Goal: Task Accomplishment & Management: Manage account settings

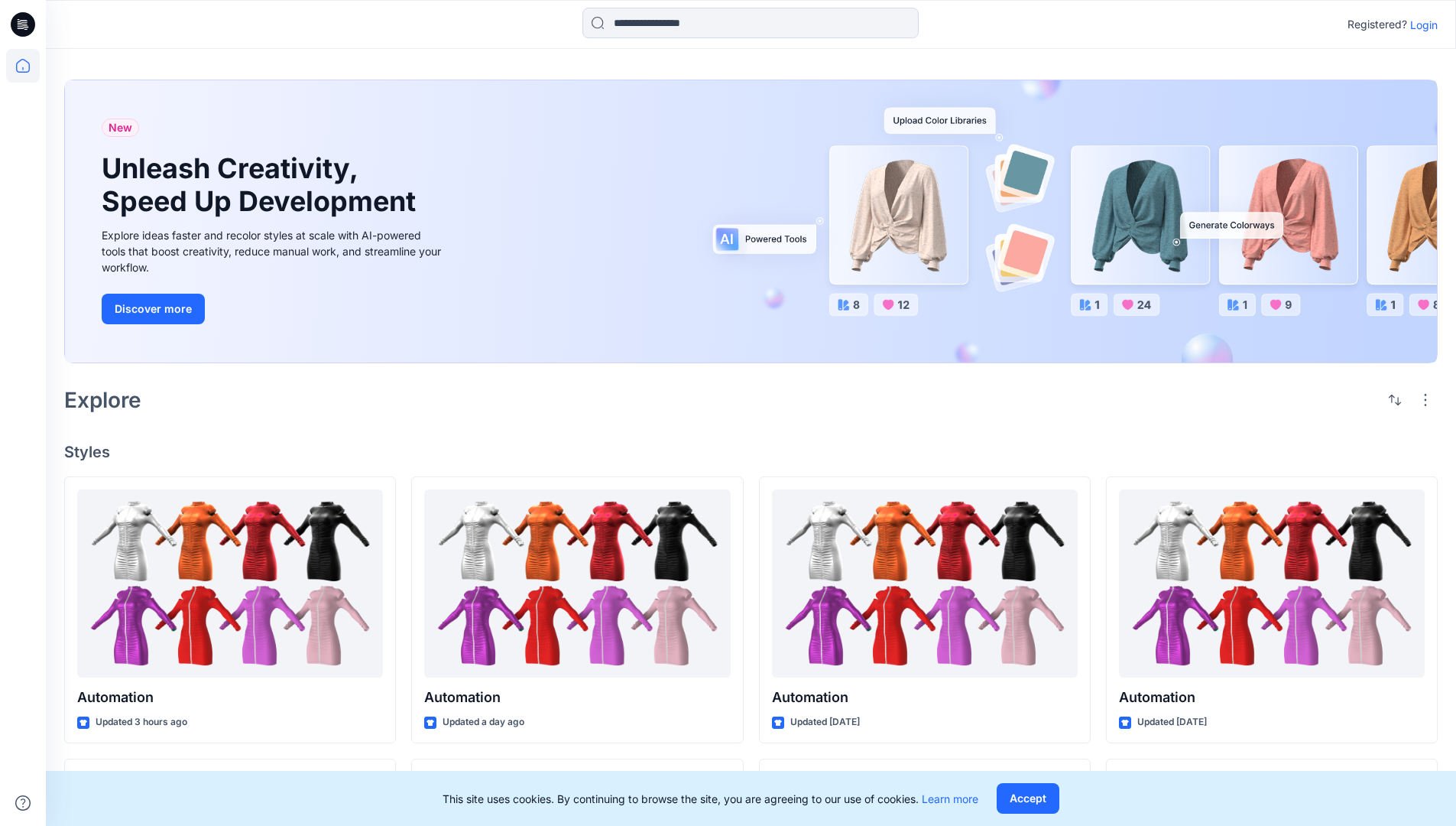
click at [1420, 25] on p "Login" at bounding box center [1424, 24] width 28 height 16
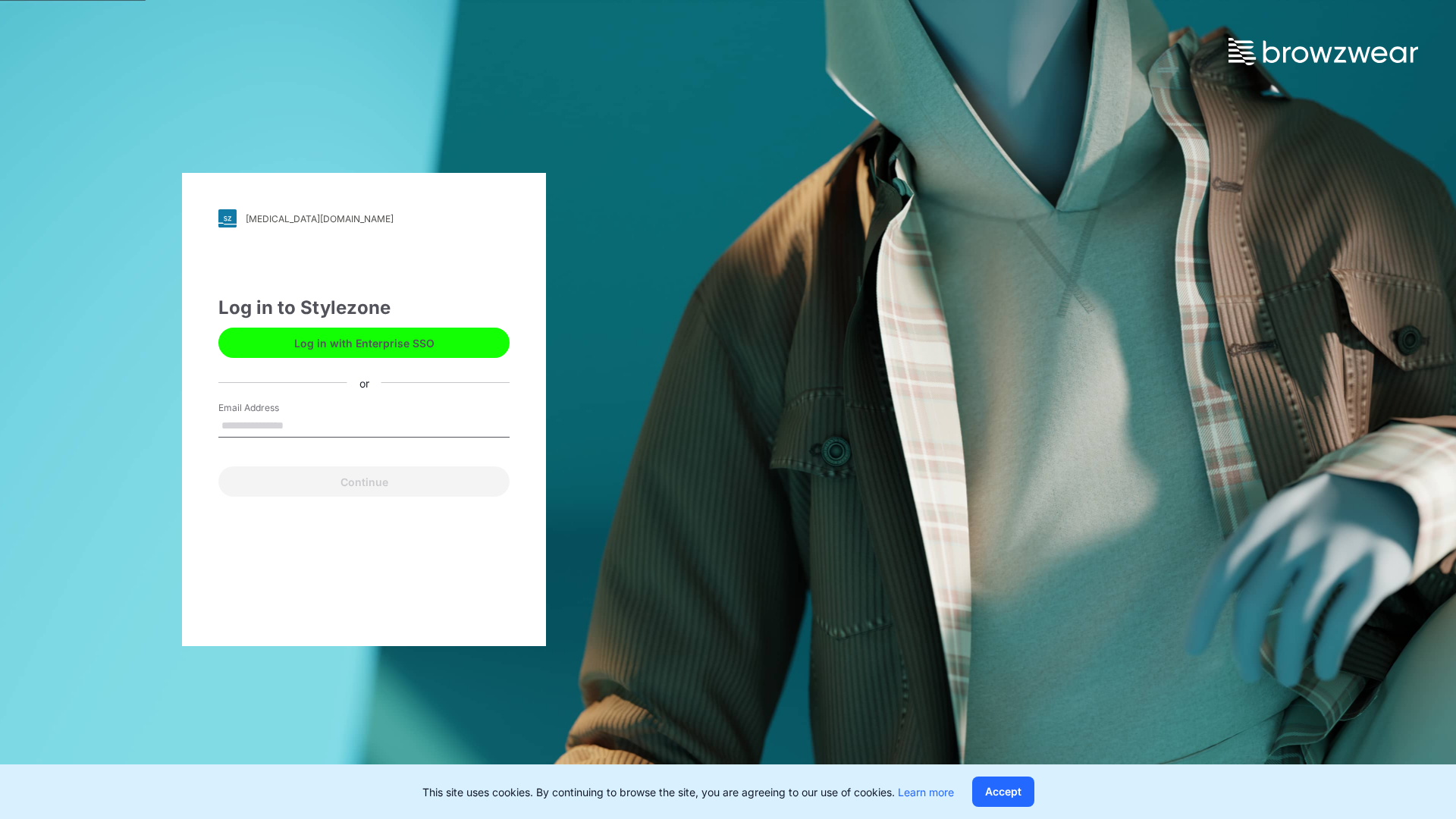
click at [300, 425] on input "Email Address" at bounding box center [364, 425] width 291 height 23
type input "**********"
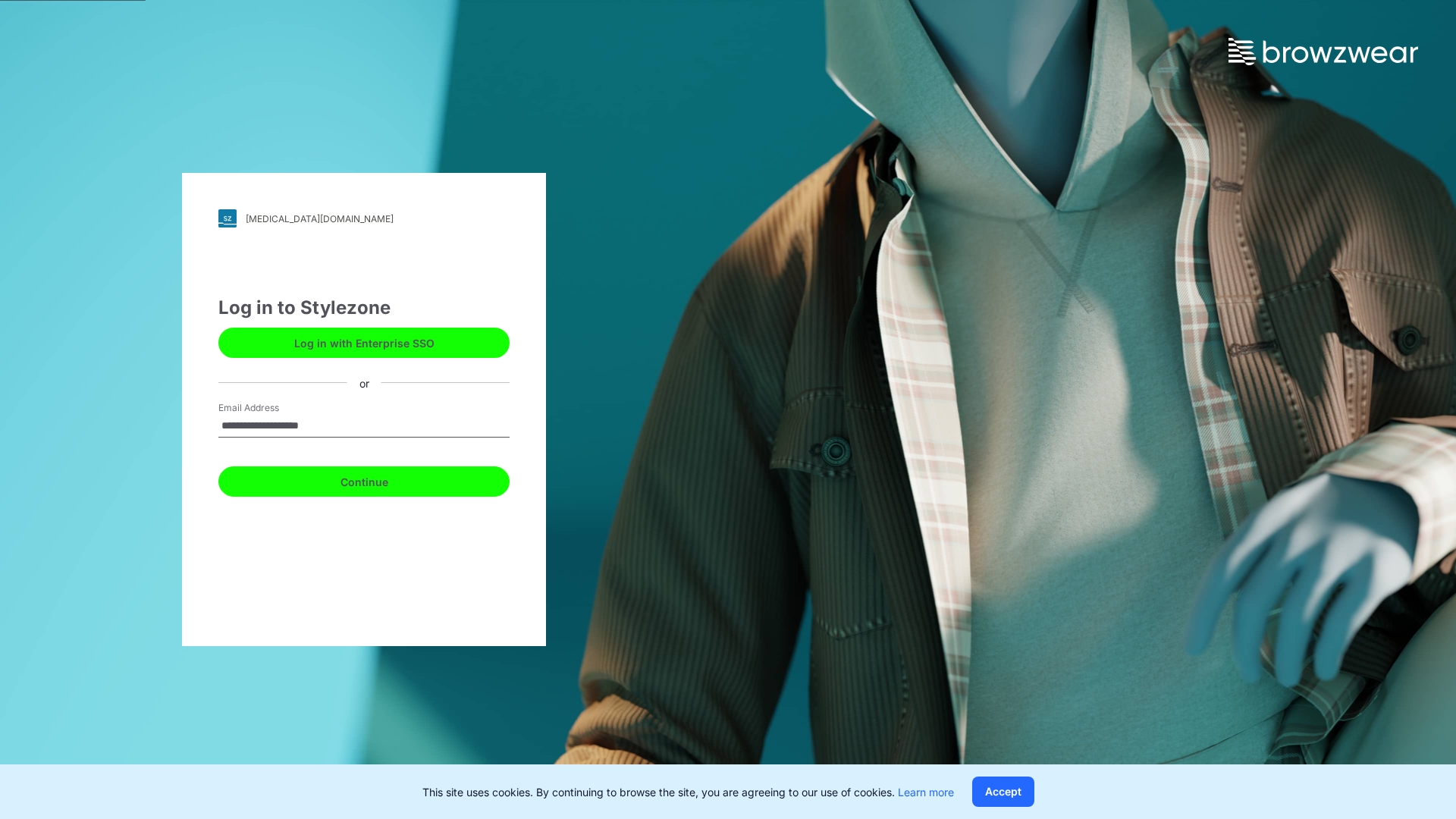
click at [381, 479] on button "Continue" at bounding box center [364, 481] width 291 height 30
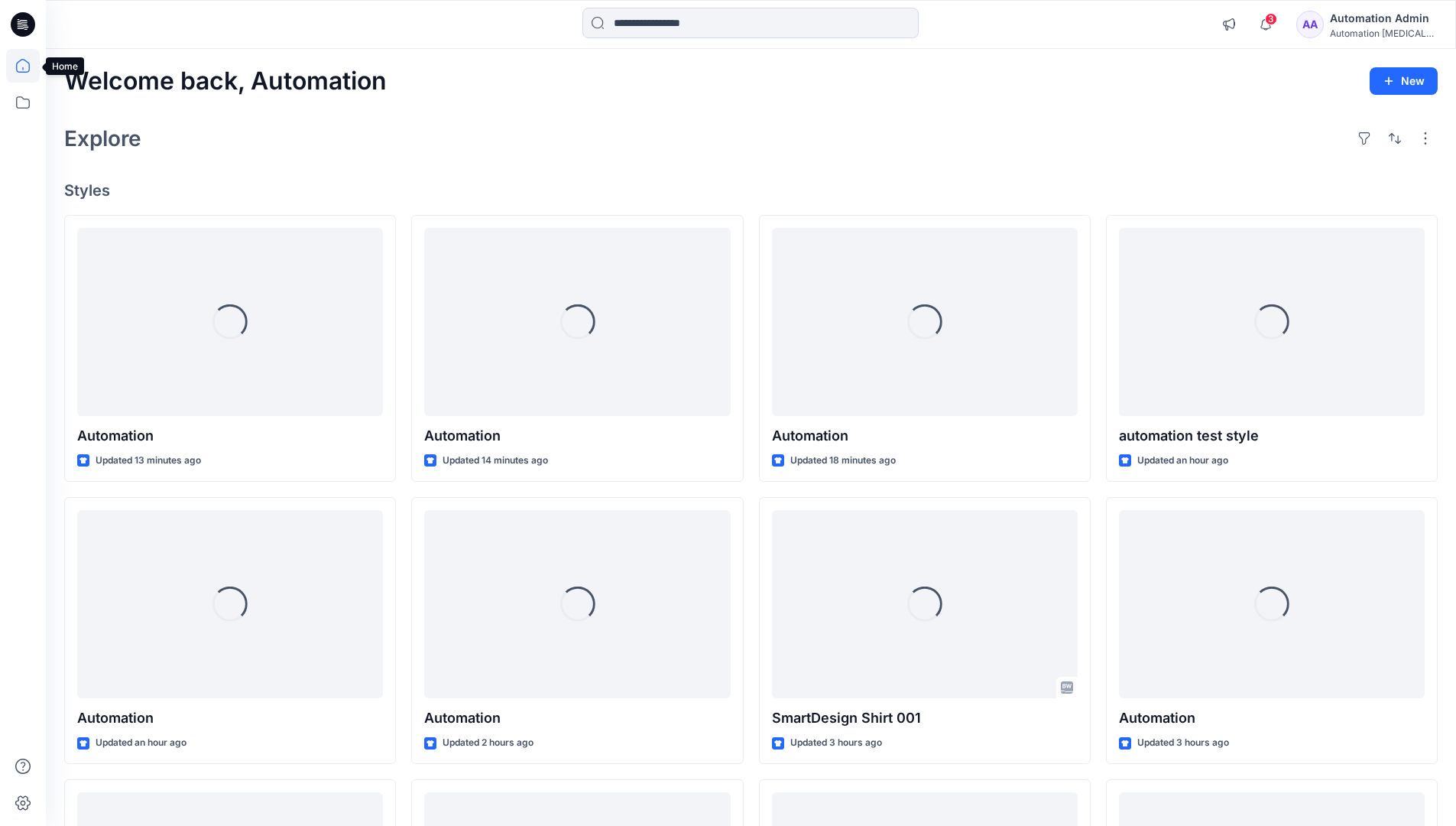
click at [29, 65] on icon at bounding box center [22, 65] width 14 height 14
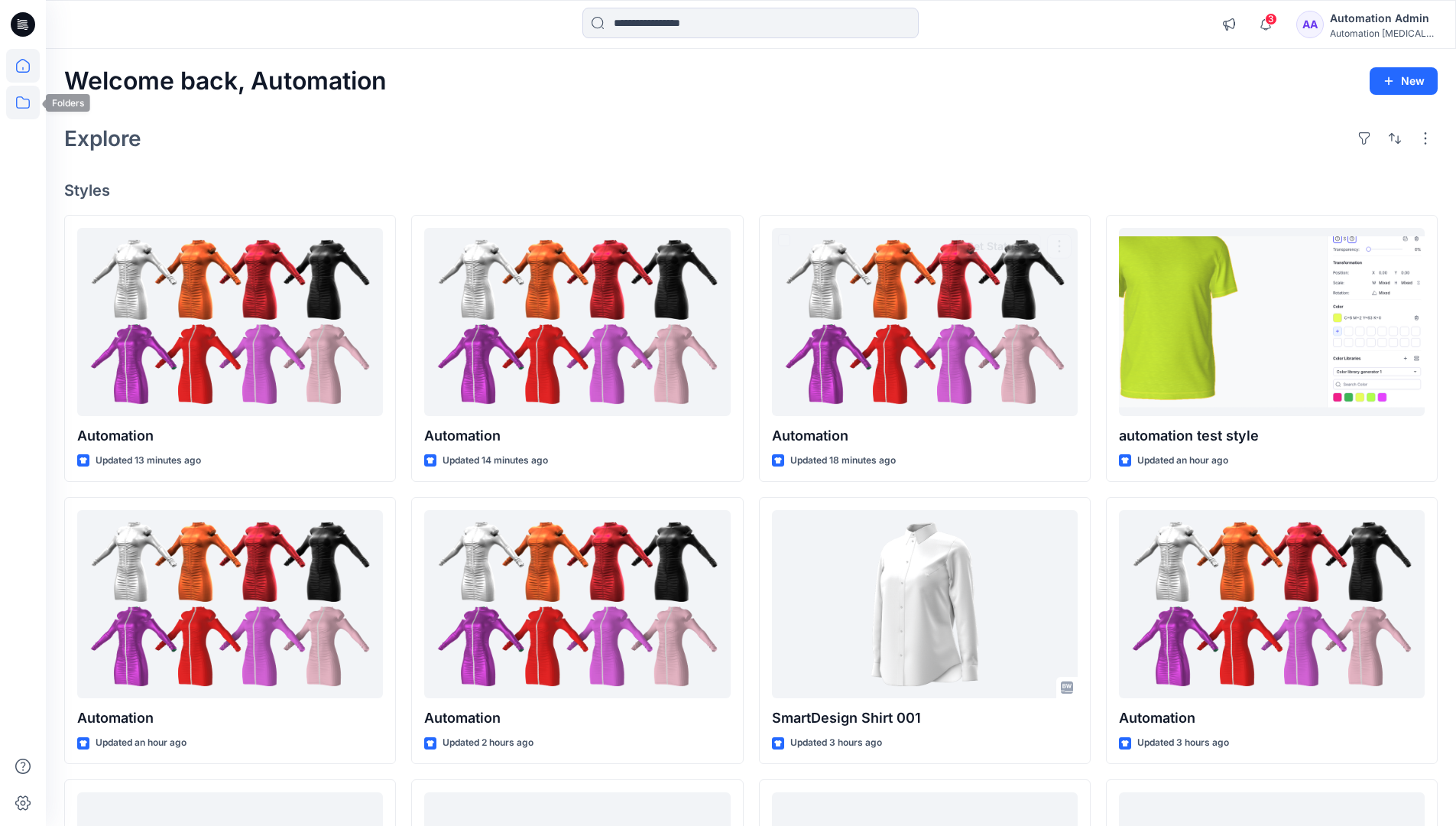
click at [21, 99] on icon at bounding box center [23, 102] width 34 height 34
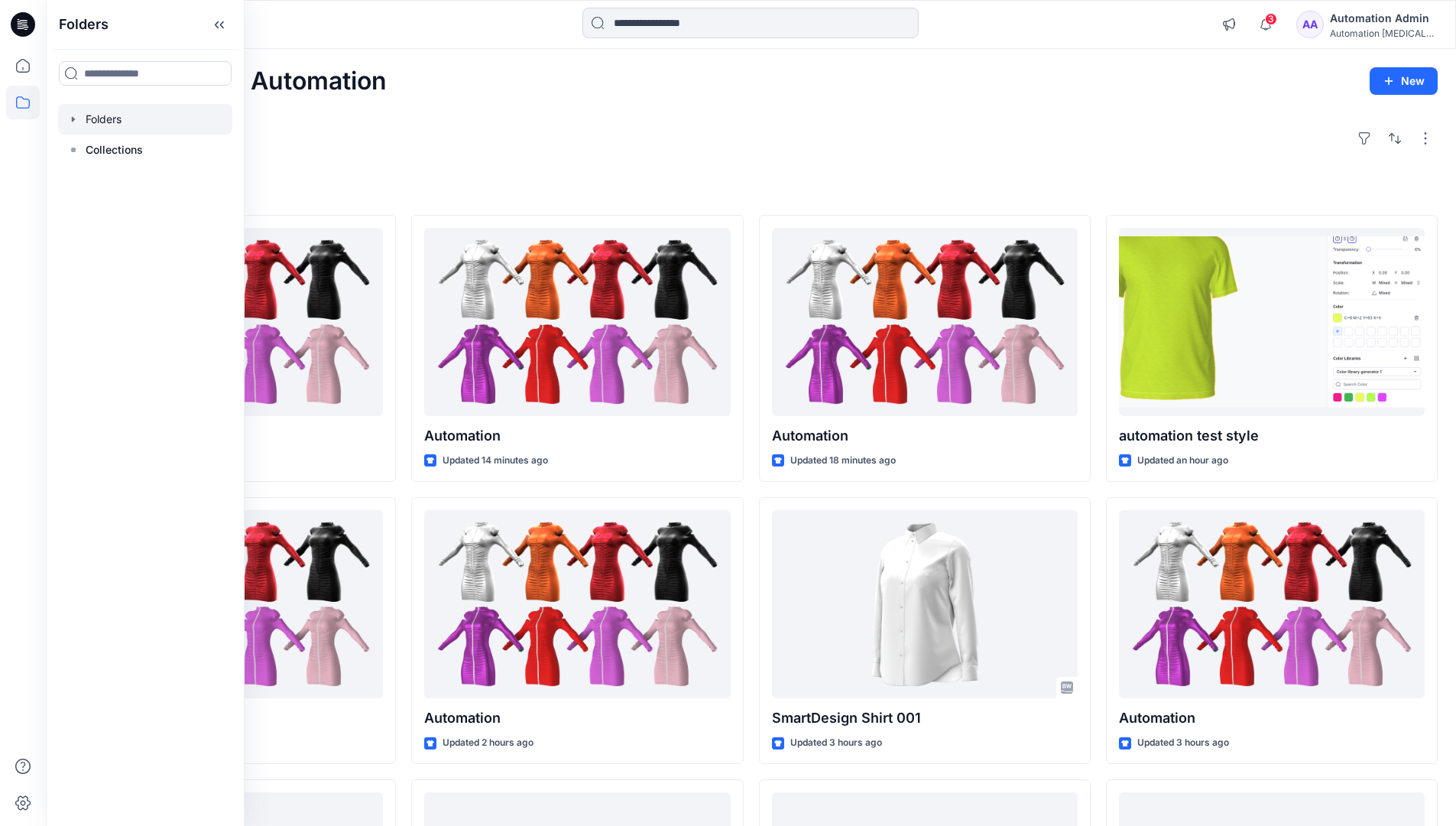
click at [125, 122] on div at bounding box center [144, 119] width 174 height 30
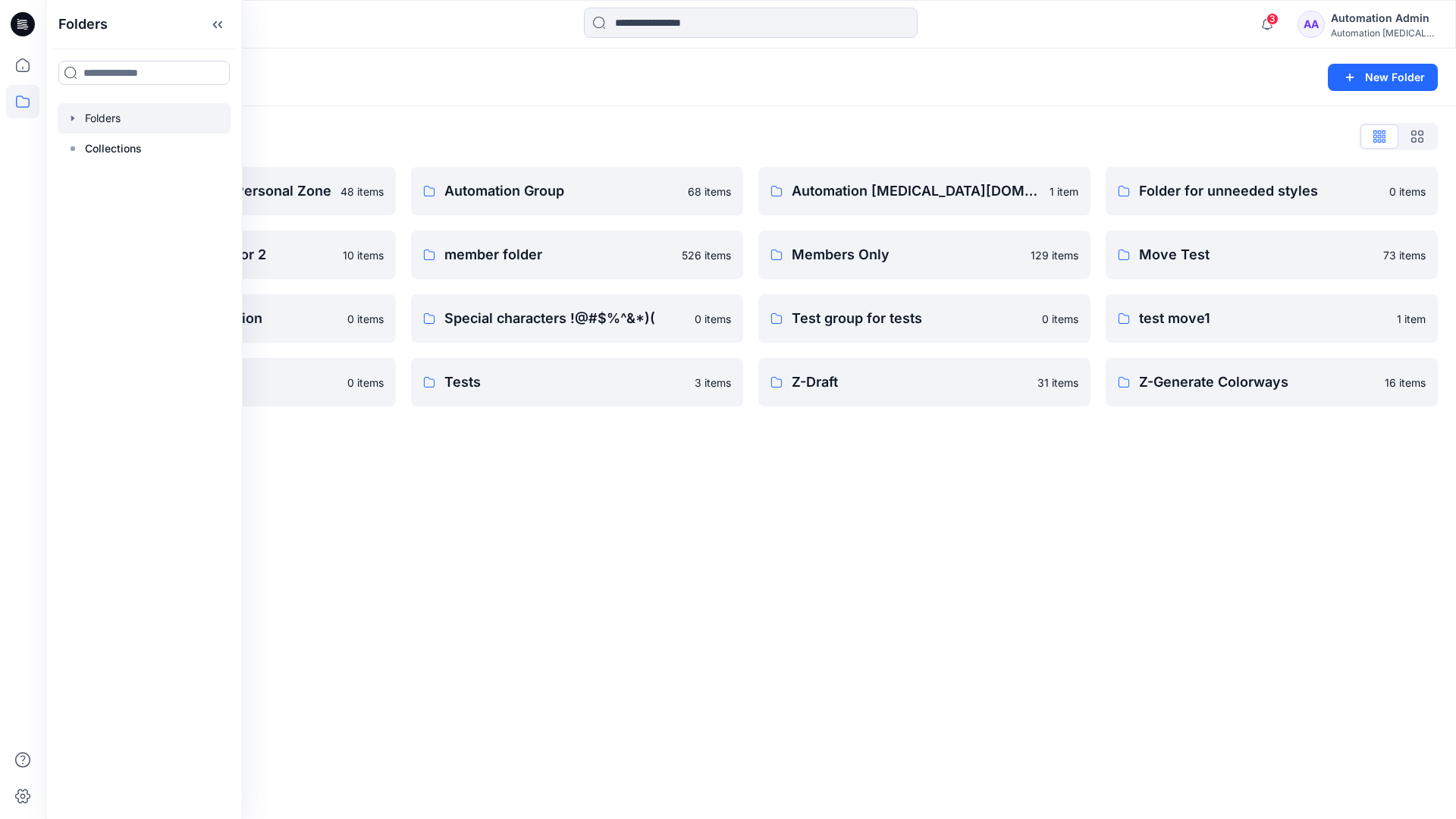
click at [1269, 110] on div "Folders List Automation Admin's Personal Zone 48 items Group With 1 Moderator 2…" at bounding box center [751, 265] width 1411 height 319
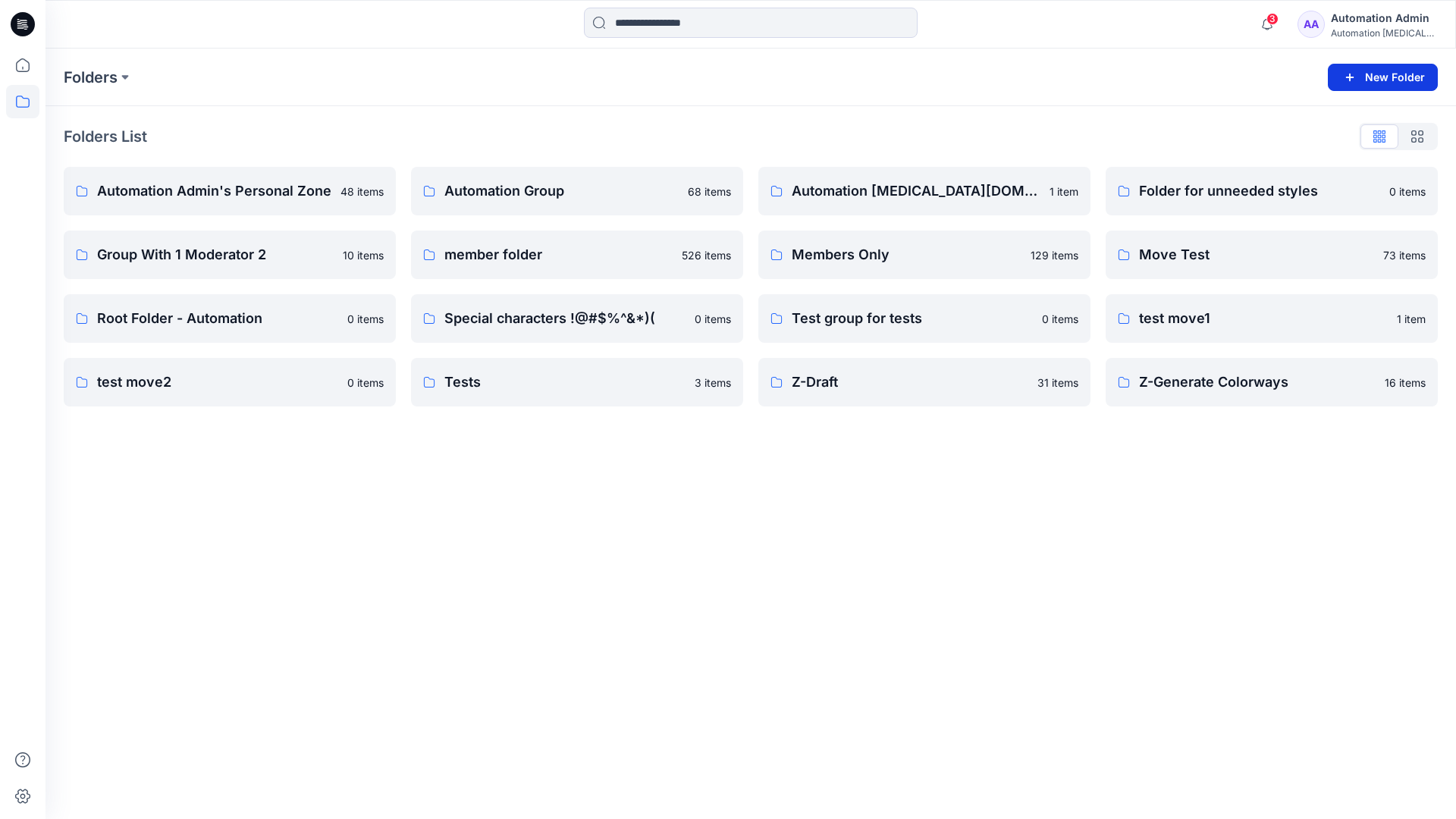
click at [1365, 77] on button "New Folder" at bounding box center [1383, 78] width 110 height 27
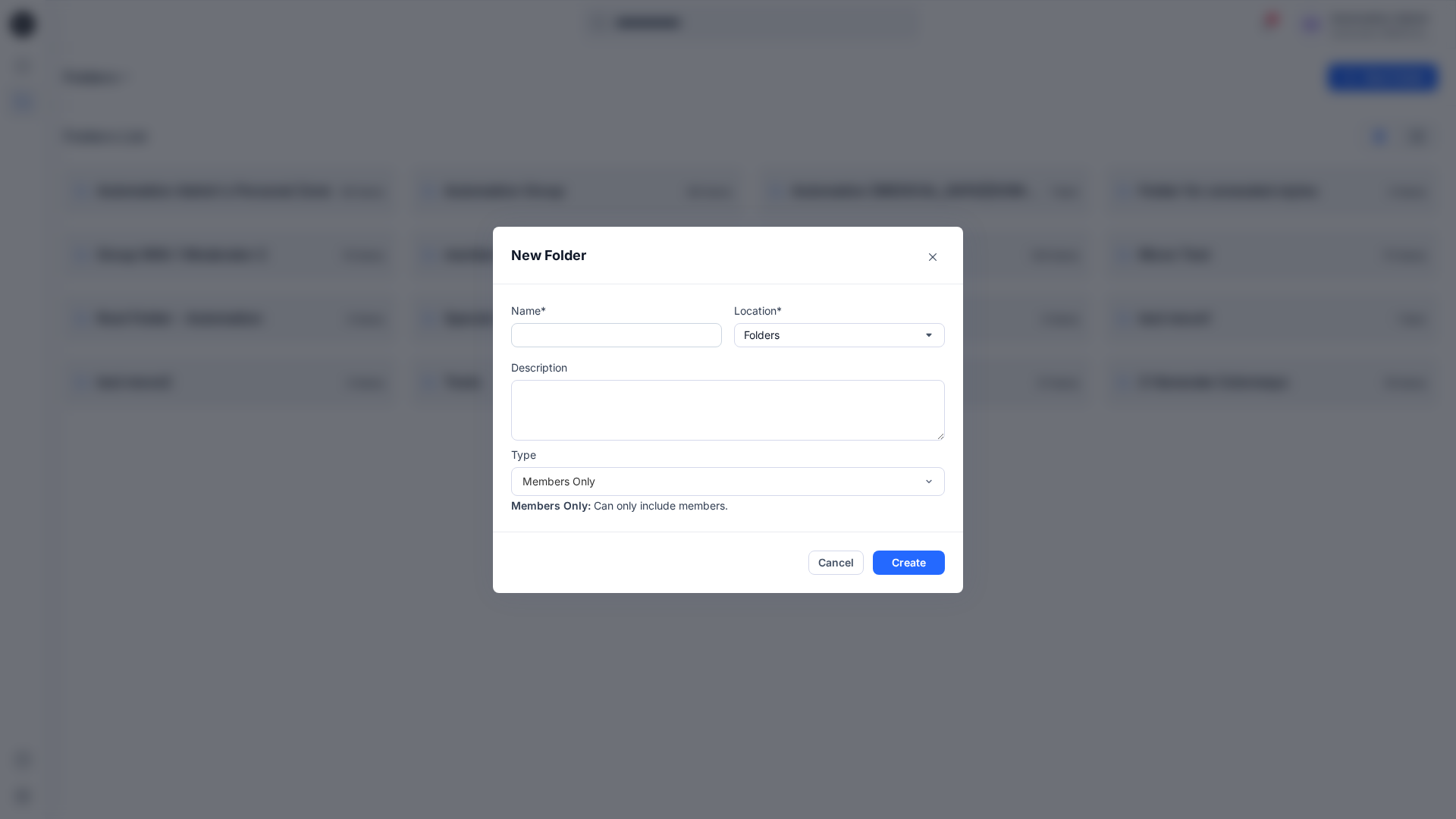
click at [594, 342] on input "text" at bounding box center [617, 335] width 211 height 25
type input "**********"
click at [897, 559] on button "Create" at bounding box center [909, 562] width 72 height 25
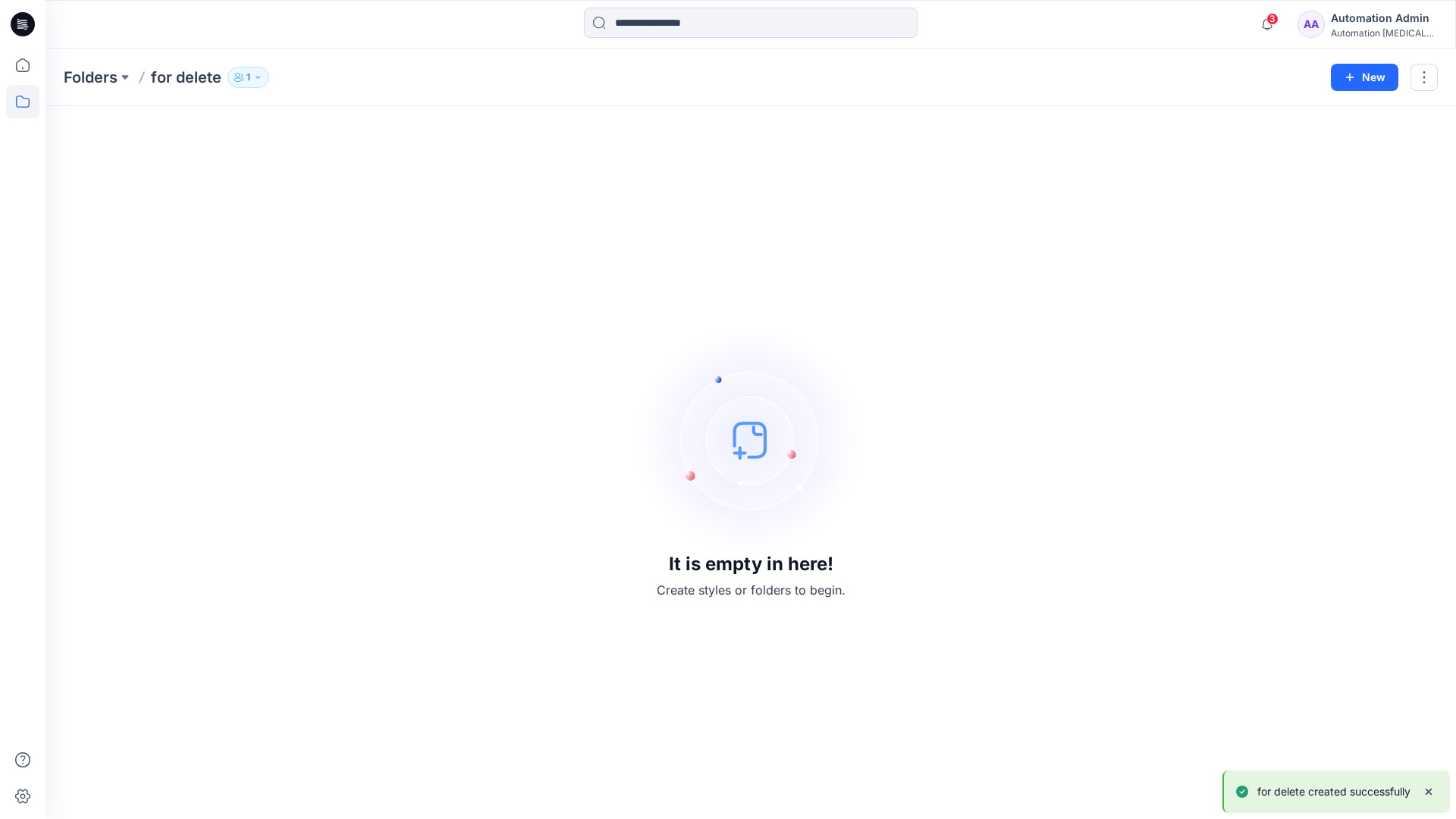
click at [26, 16] on icon at bounding box center [23, 24] width 25 height 25
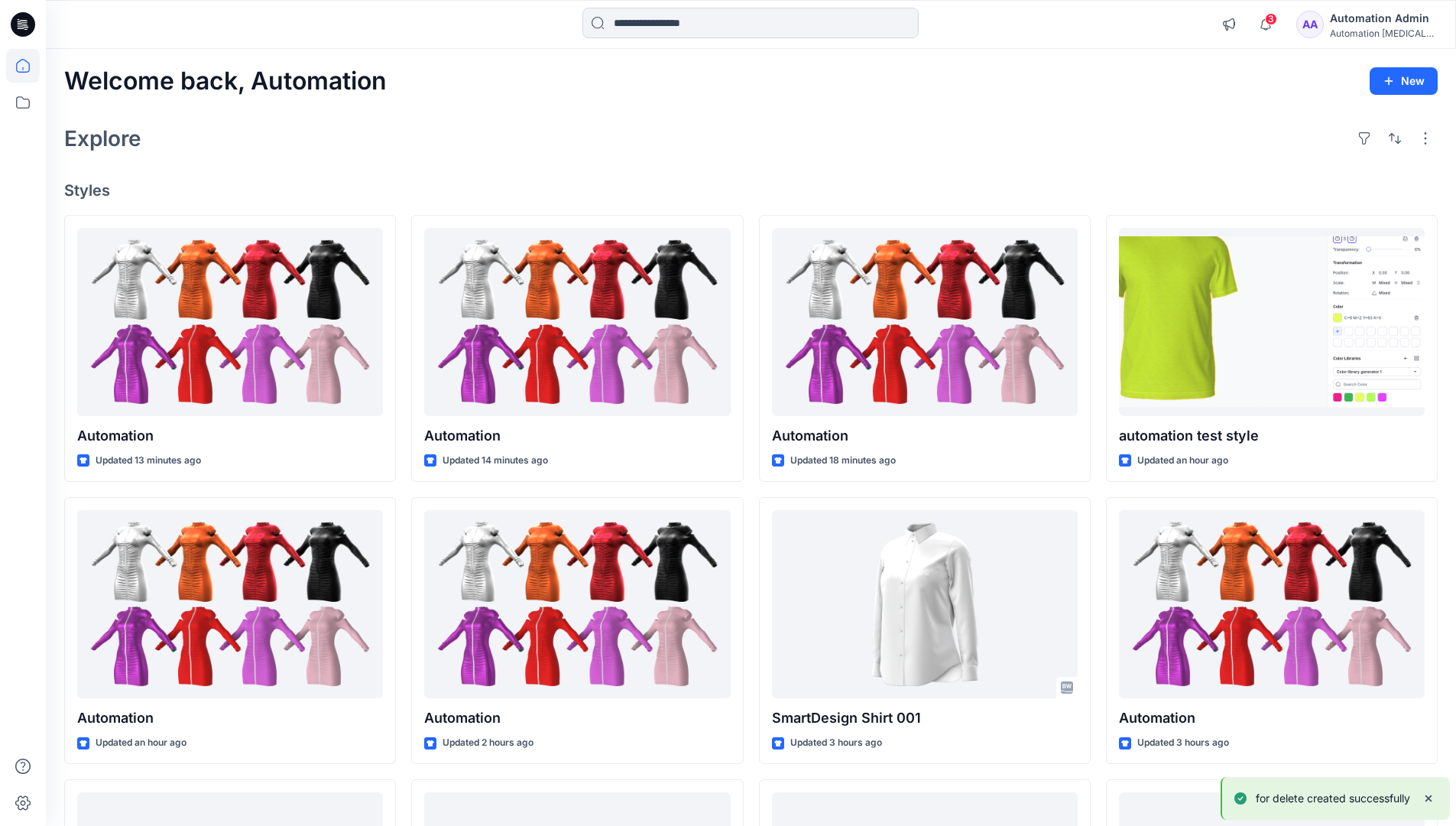
click at [1380, 16] on div "Automation Admin" at bounding box center [1383, 18] width 107 height 18
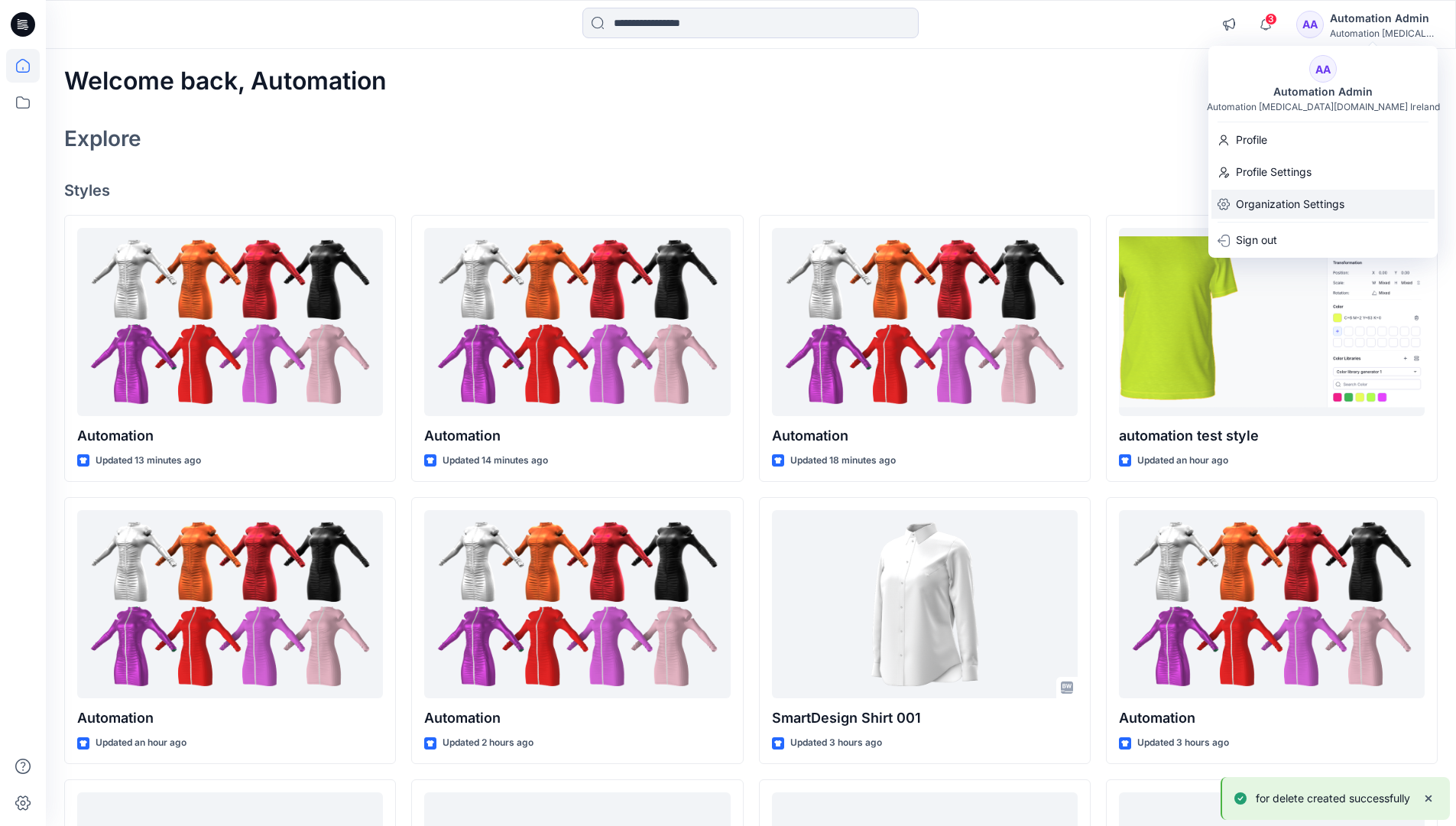
click at [1326, 201] on p "Organization Settings" at bounding box center [1290, 204] width 109 height 29
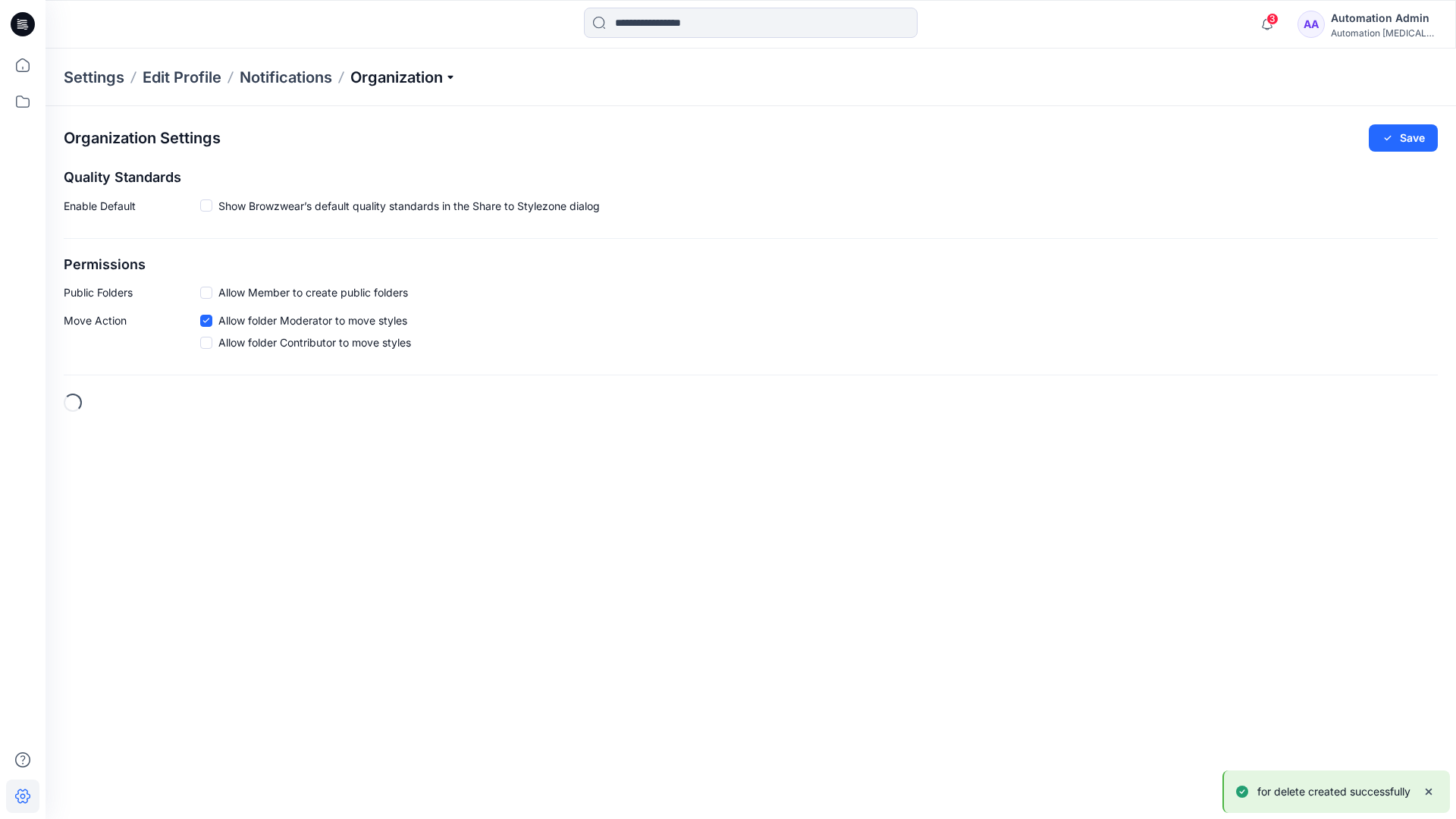
click at [433, 78] on p "Organization" at bounding box center [404, 77] width 106 height 21
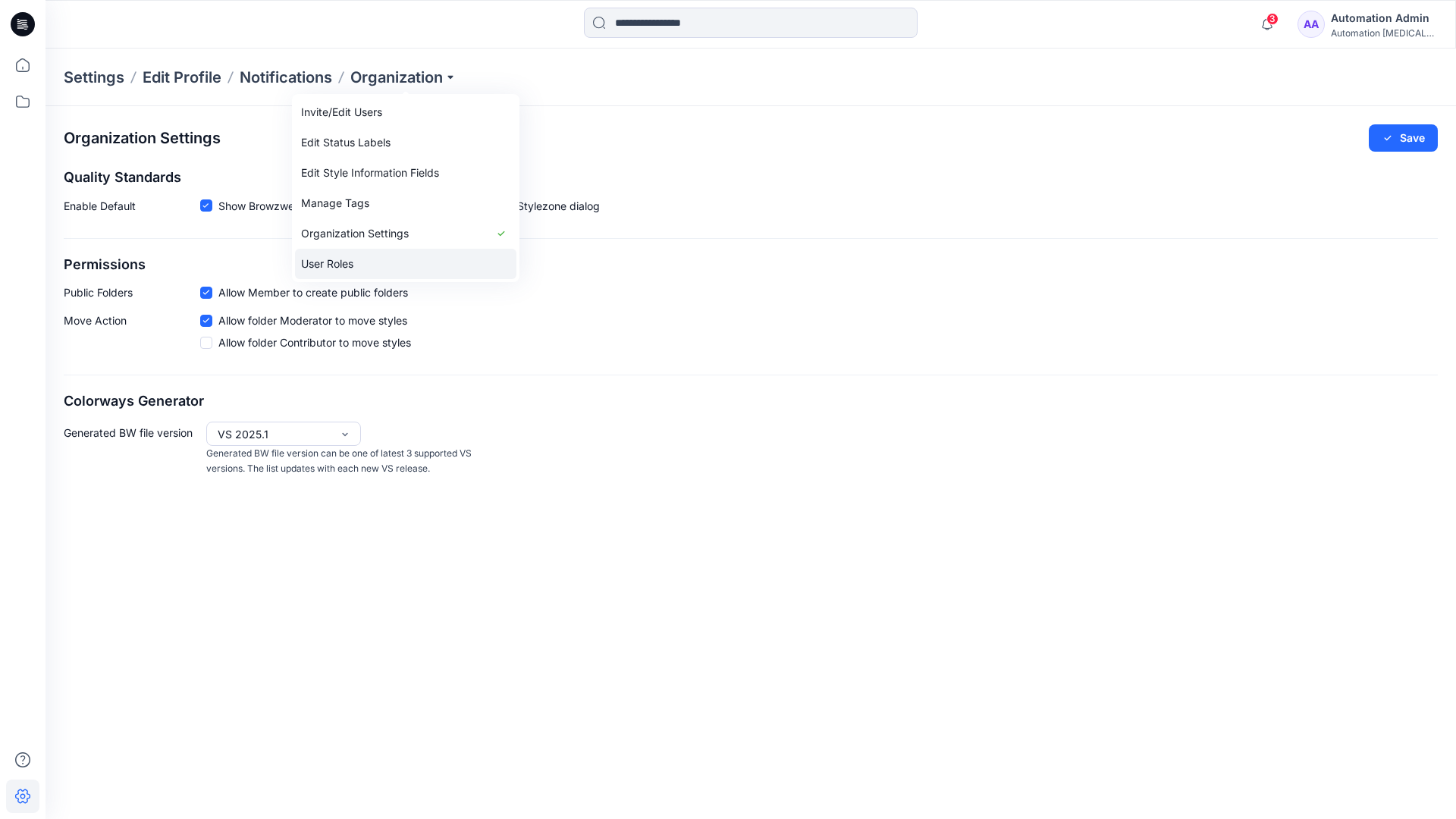
click at [389, 260] on link "User Roles" at bounding box center [406, 263] width 221 height 30
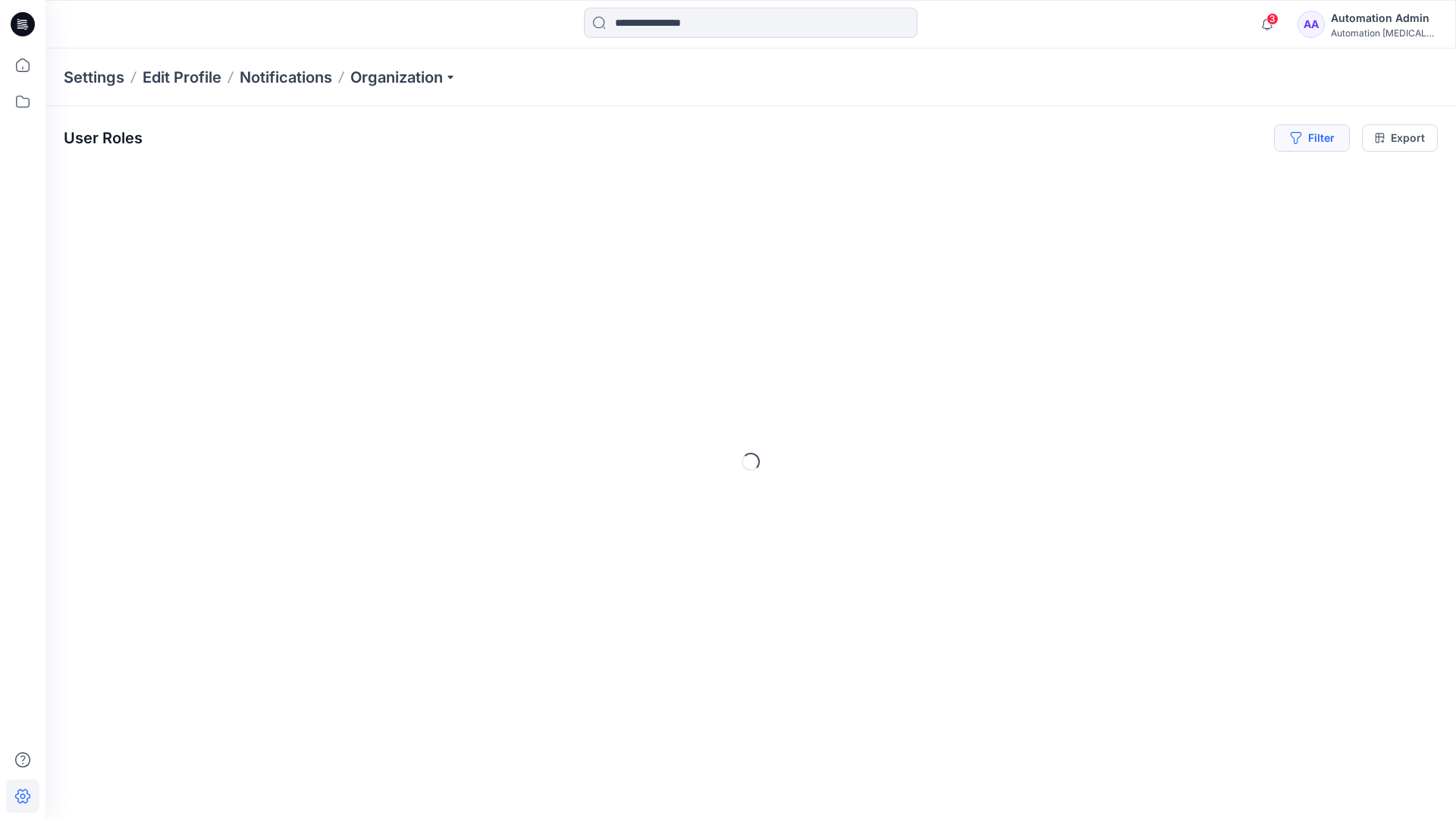
click at [1293, 141] on icon "button" at bounding box center [1296, 137] width 11 height 12
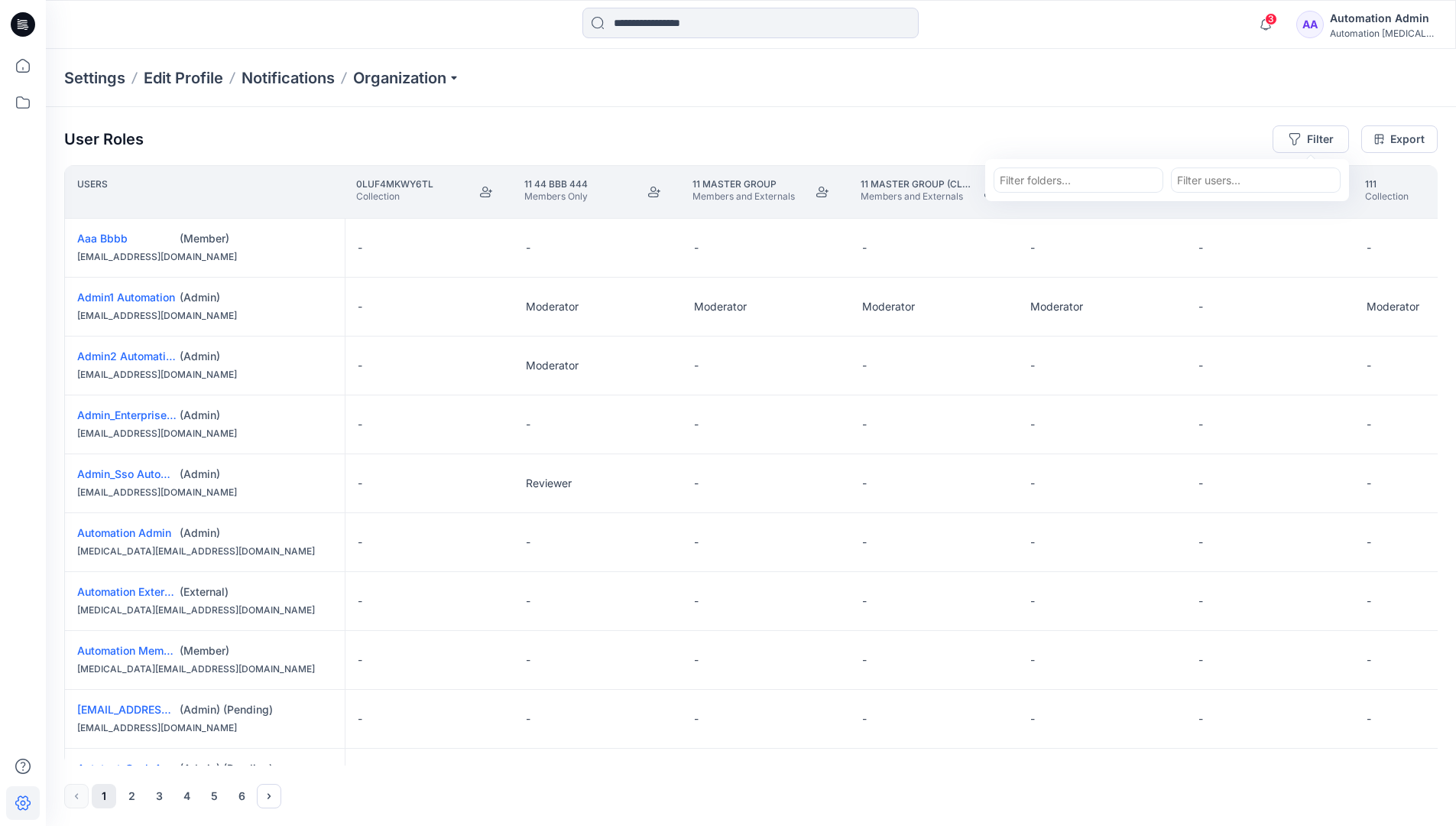
click at [1049, 179] on div at bounding box center [1078, 180] width 157 height 19
type input "**********"
click at [1037, 214] on p "for delete" at bounding box center [1032, 216] width 48 height 16
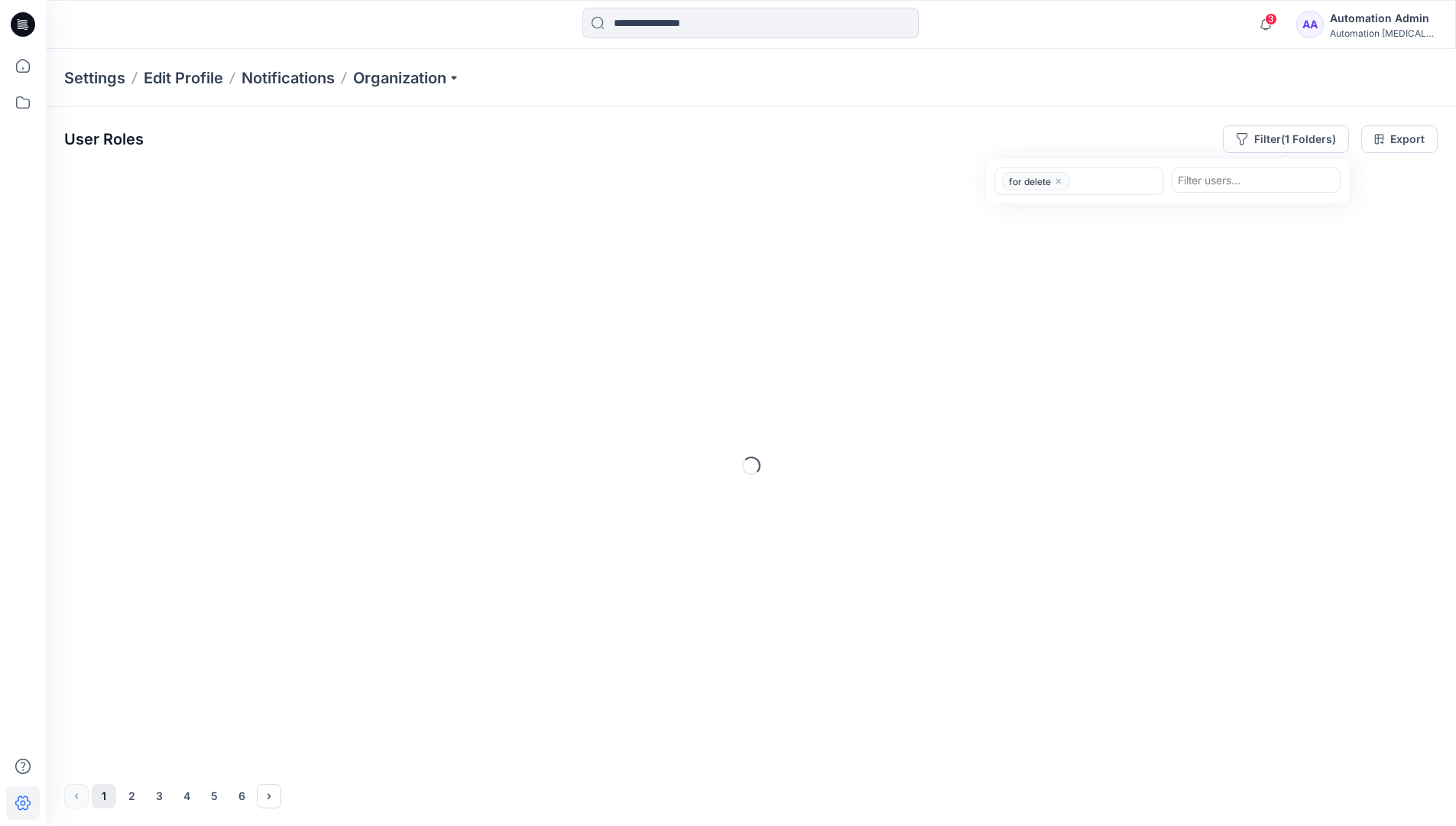
click at [1126, 132] on div "User Roles Filter (1 Folders) for delete Filter users... Export" at bounding box center [751, 139] width 1373 height 28
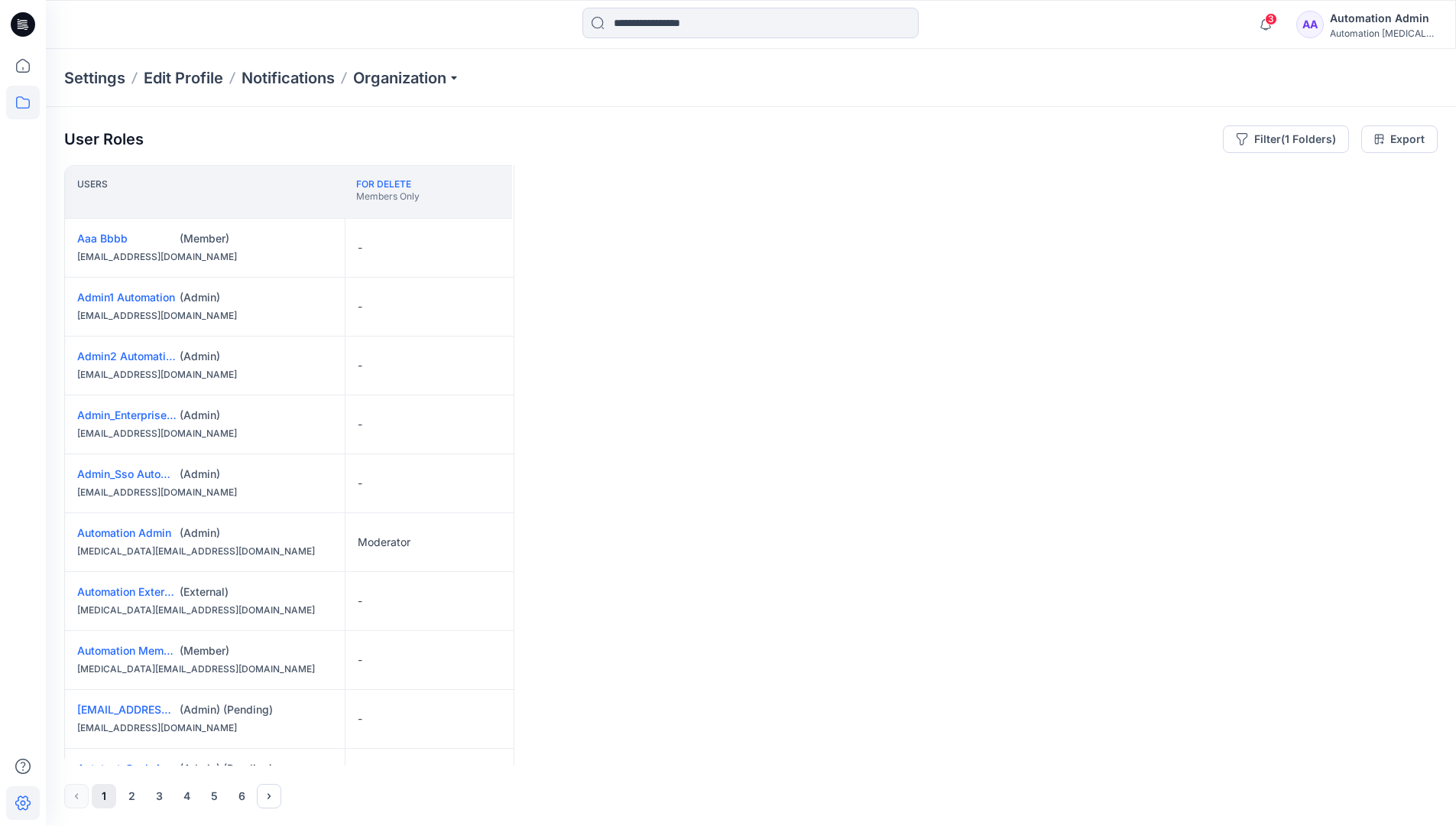
click at [29, 107] on icon at bounding box center [23, 102] width 34 height 34
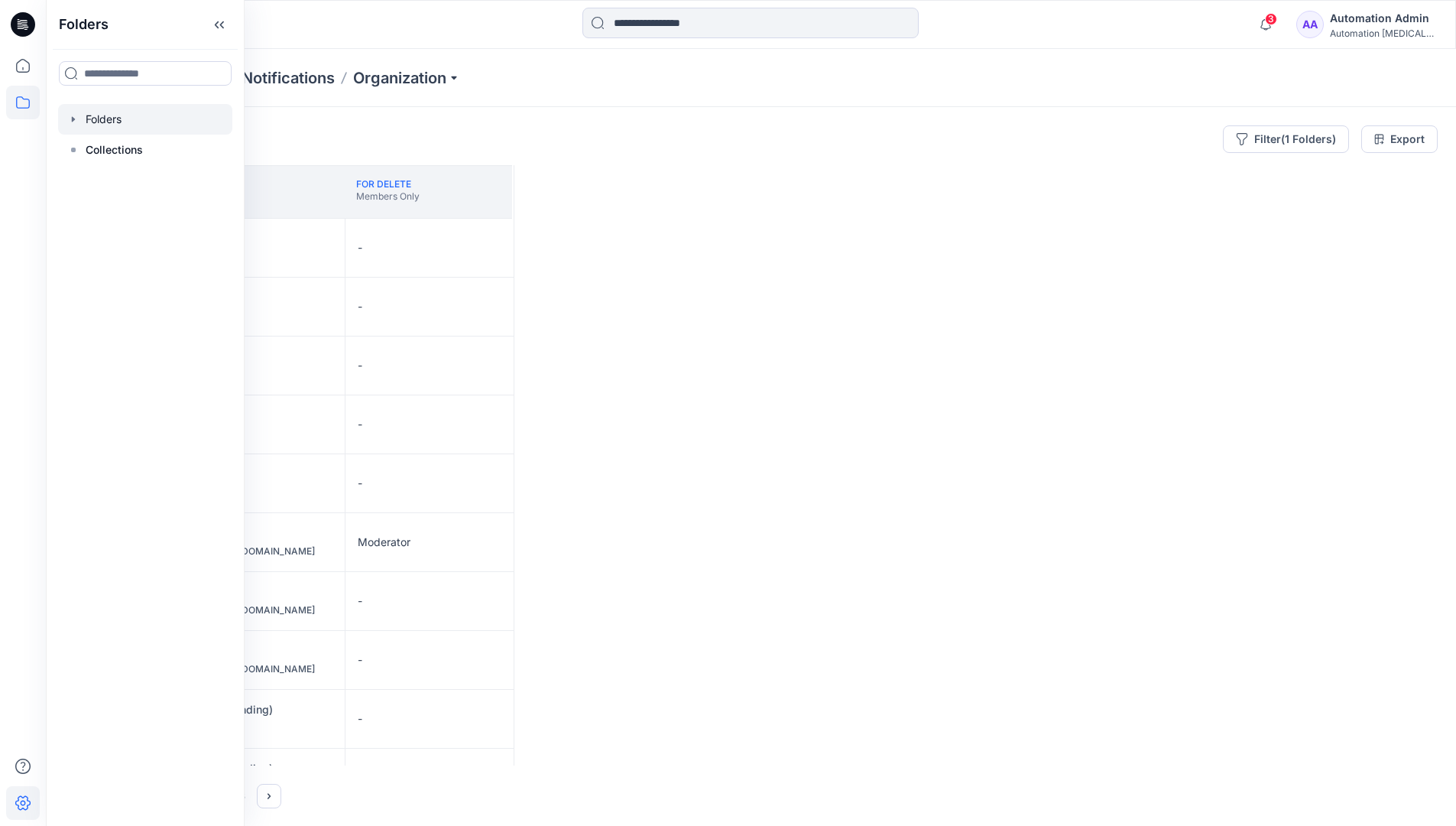
click at [115, 122] on div at bounding box center [144, 119] width 174 height 30
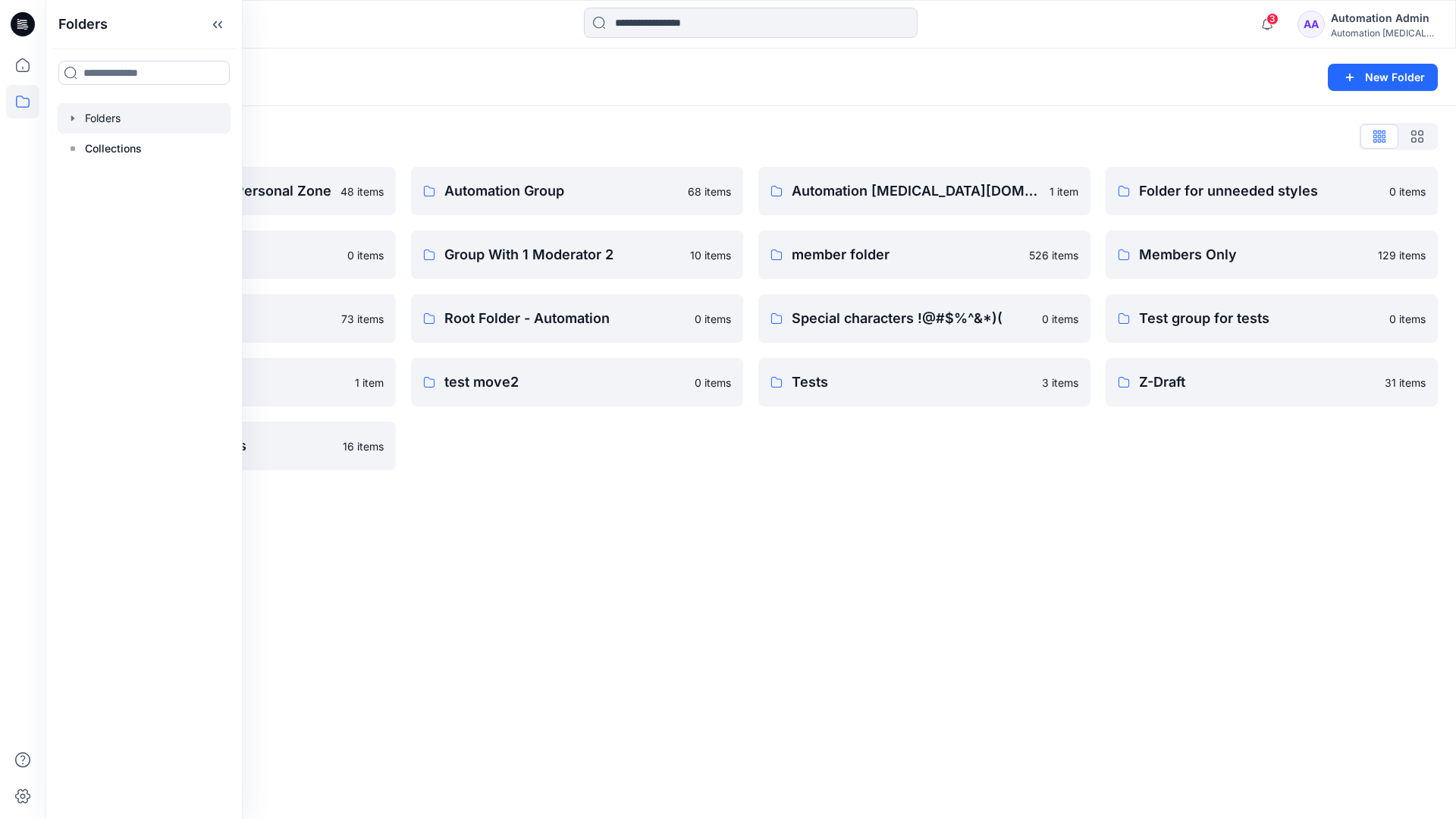
click at [929, 465] on div "Automation testim.io 1 item member folder 526 items Special characters !@#$%^&*…" at bounding box center [924, 319] width 332 height 303
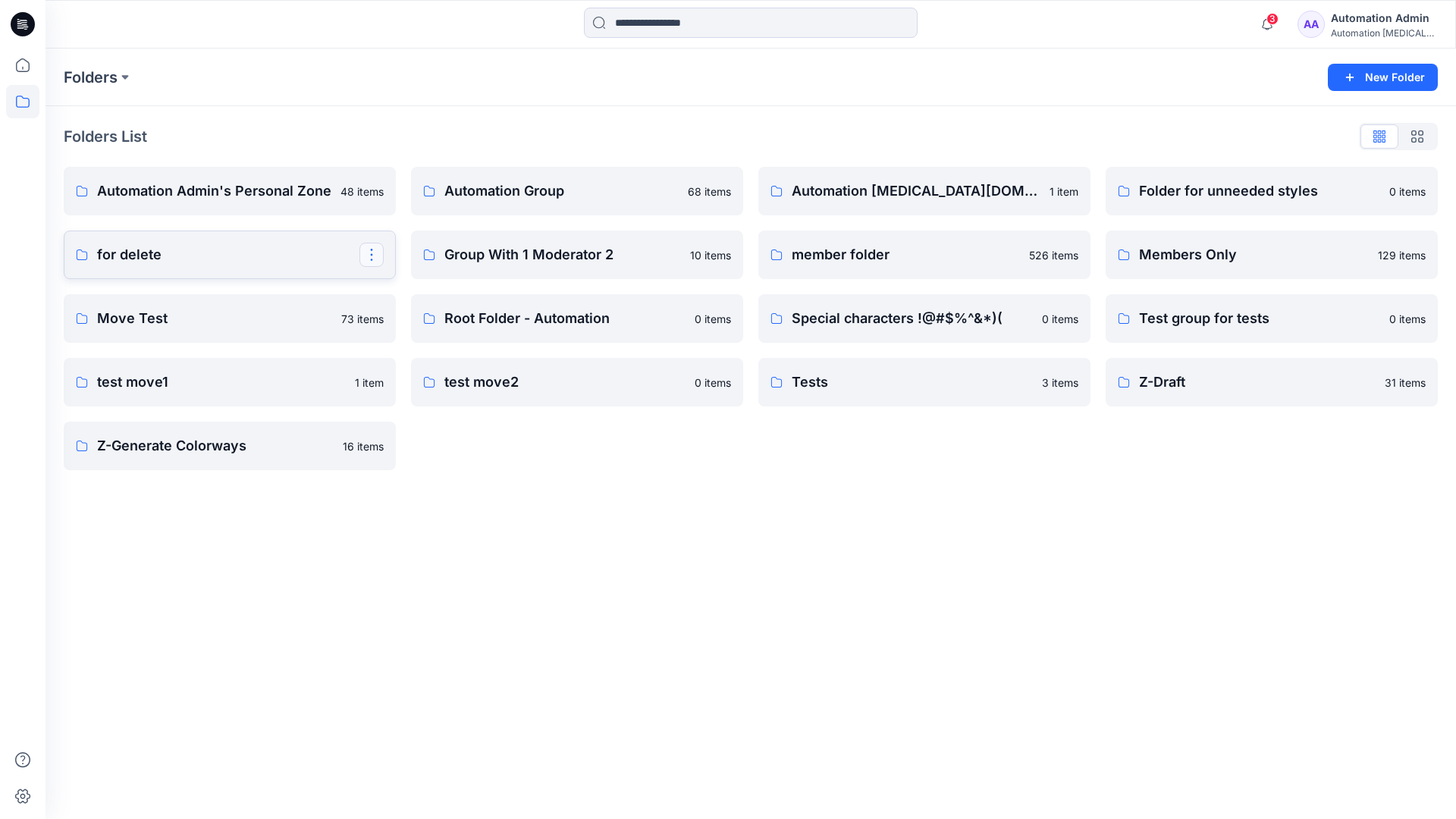
click at [371, 249] on button "button" at bounding box center [372, 255] width 25 height 25
click at [442, 373] on p "Delete Folder" at bounding box center [434, 381] width 88 height 16
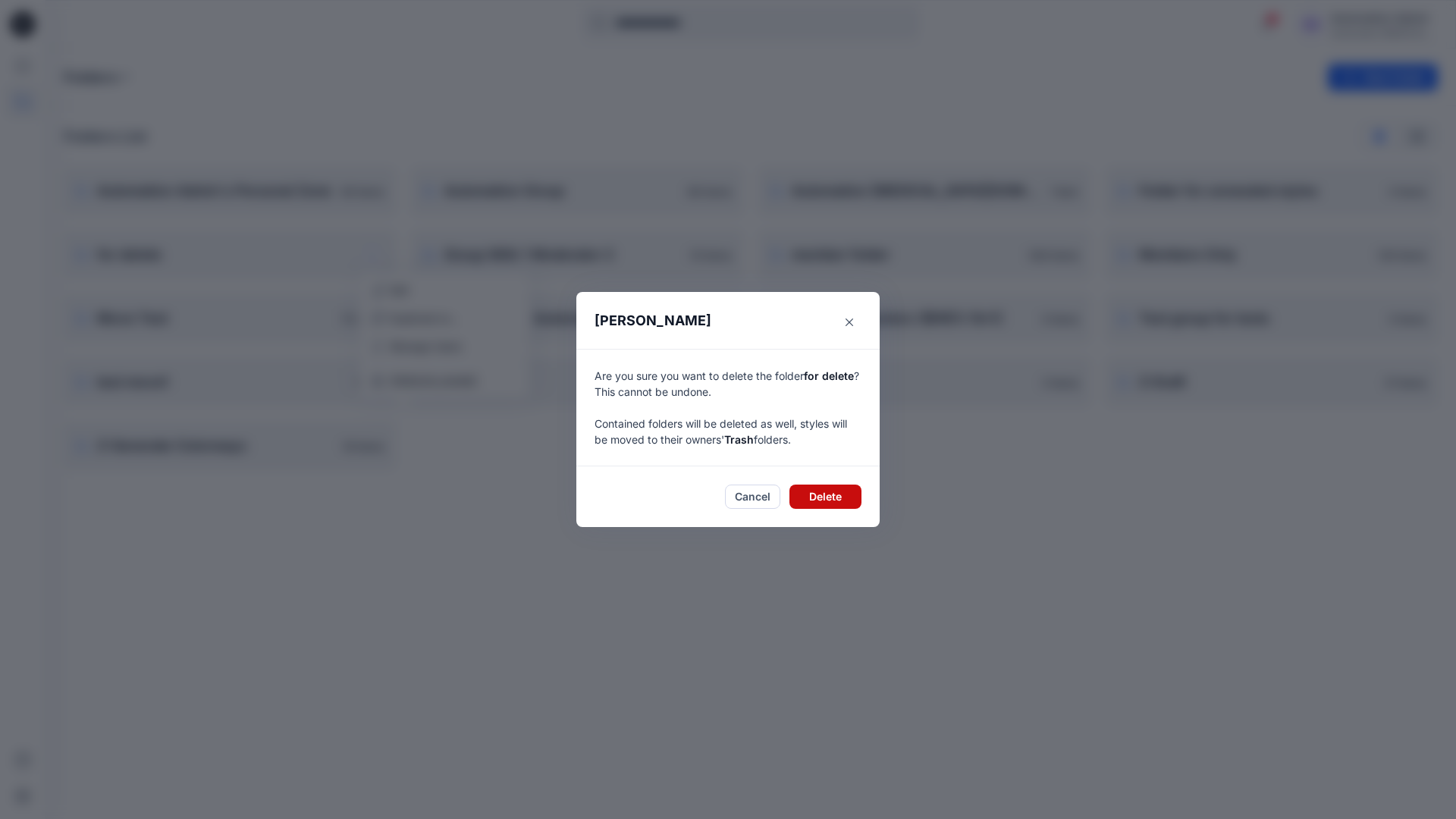
click at [846, 496] on button "Delete" at bounding box center [825, 497] width 72 height 25
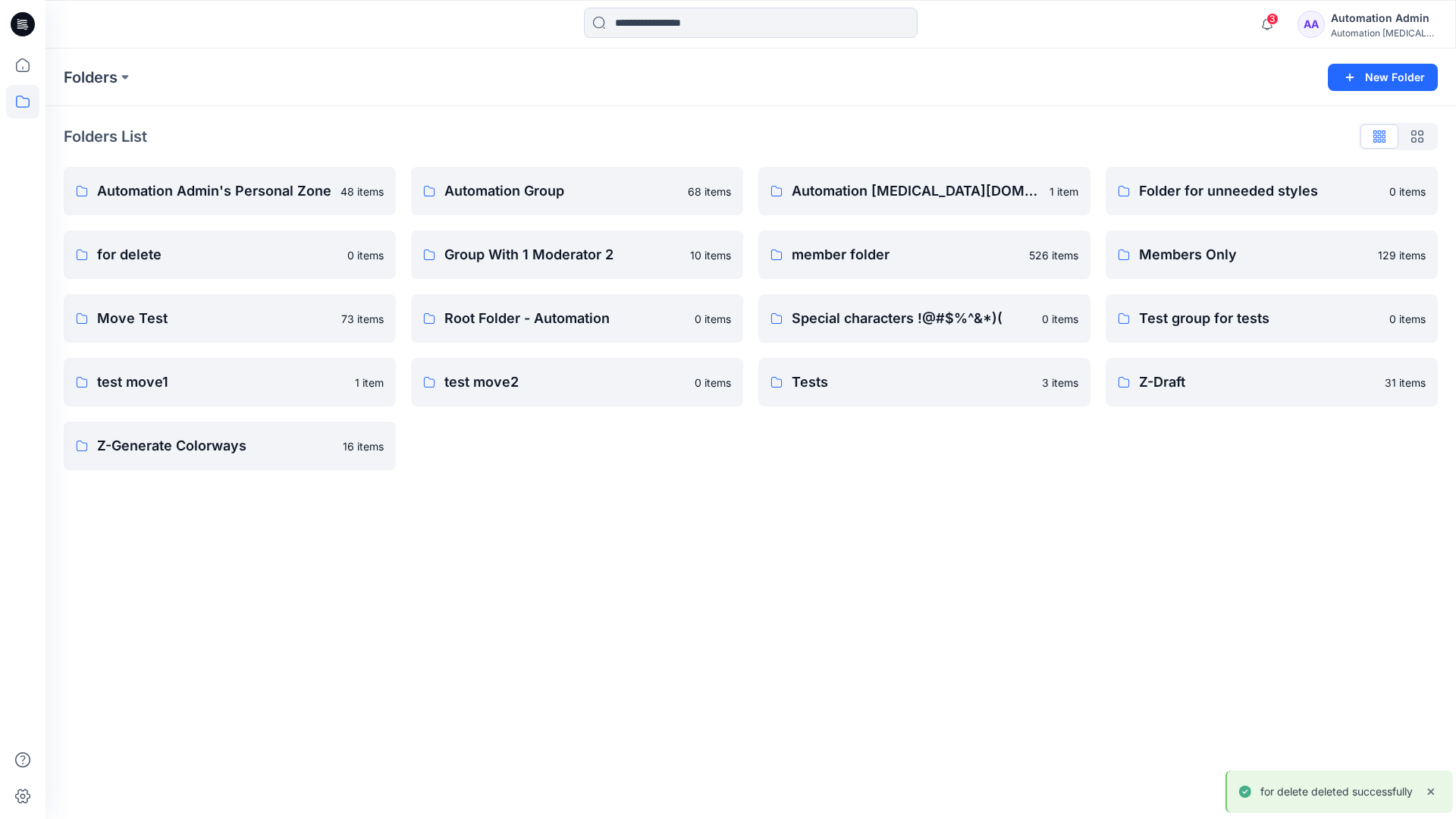
click at [1350, 24] on div "Automation Admin" at bounding box center [1384, 18] width 106 height 18
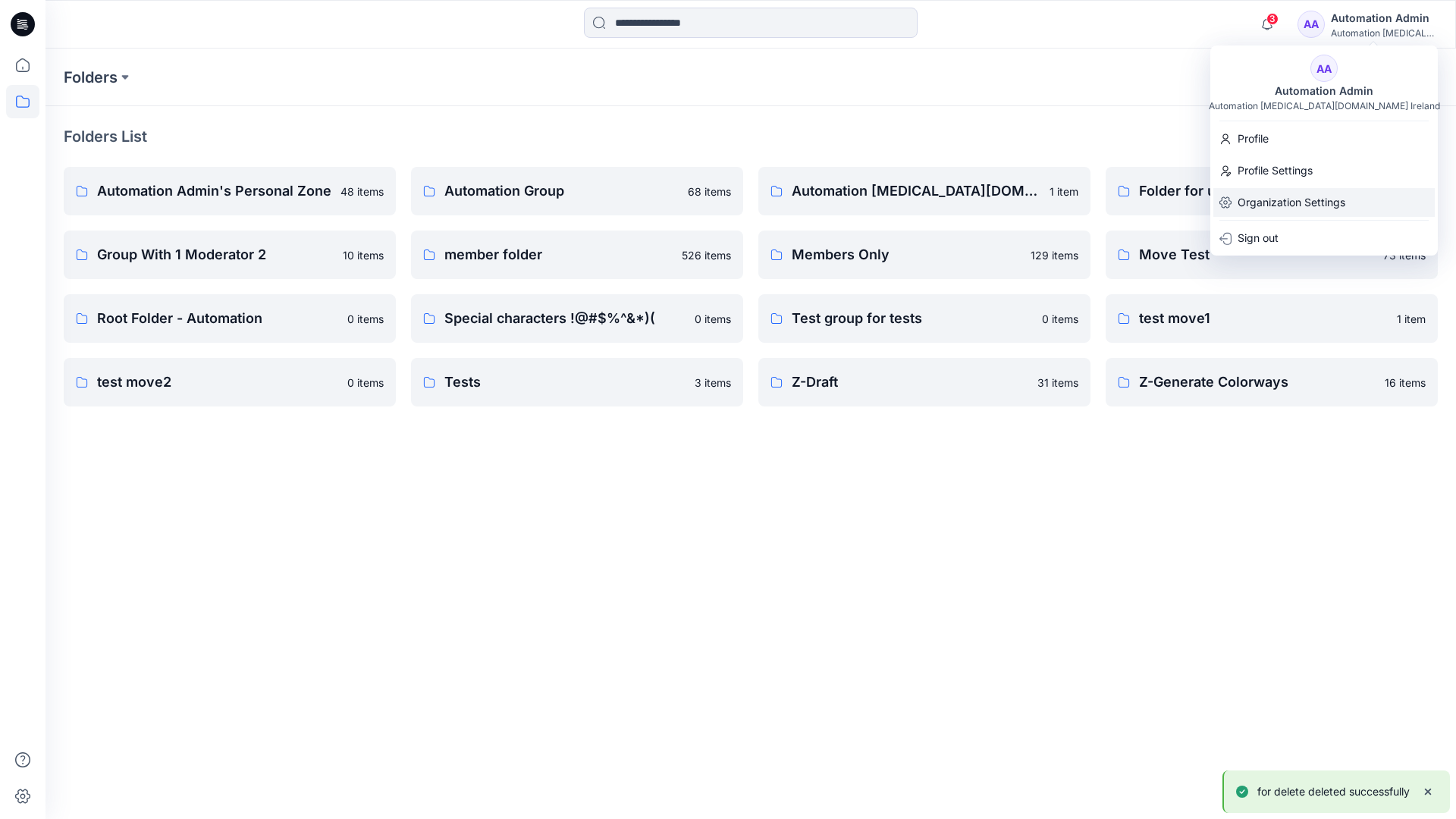
click at [1315, 200] on p "Organization Settings" at bounding box center [1292, 203] width 108 height 29
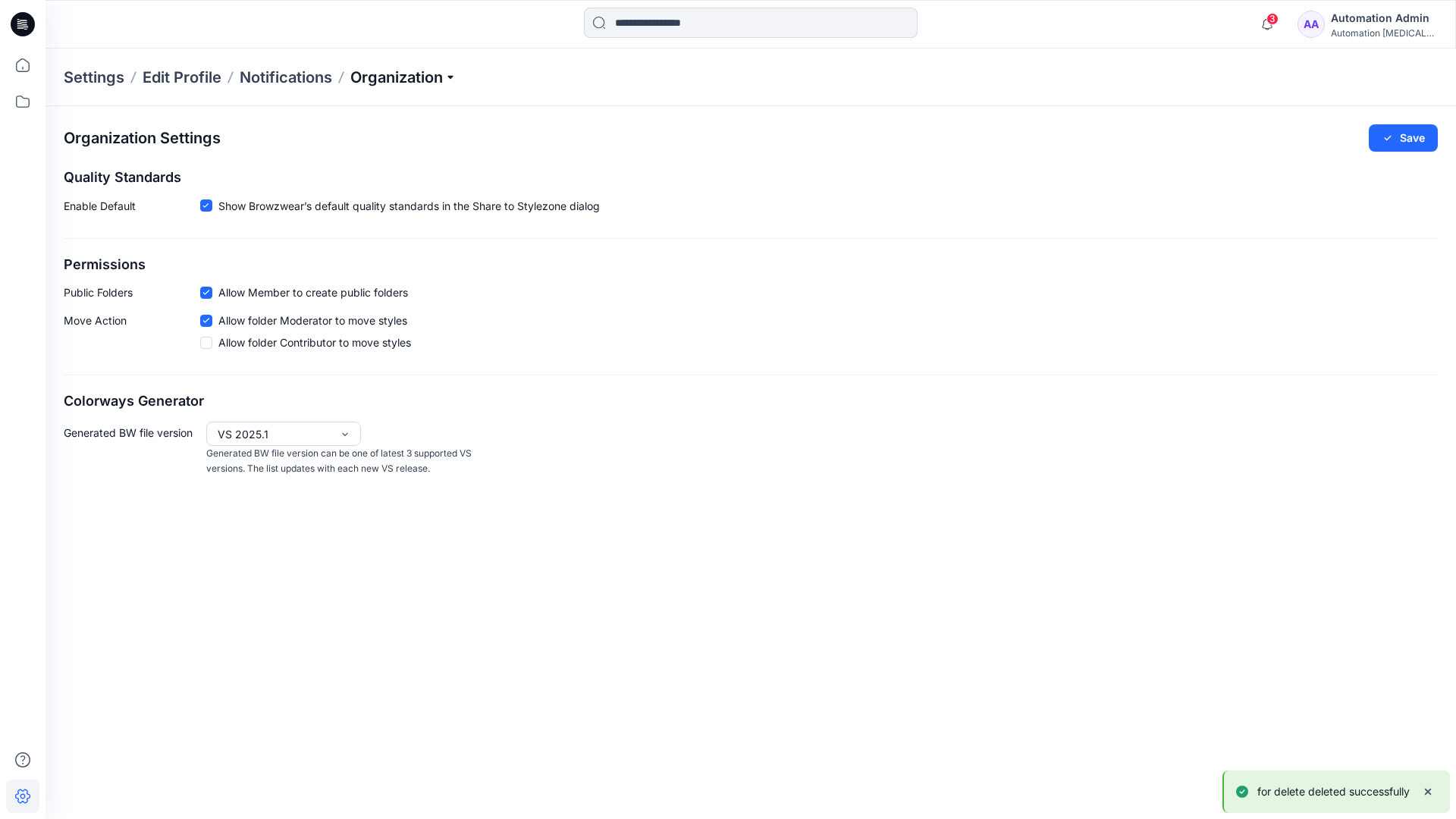
click at [444, 75] on p "Organization" at bounding box center [404, 77] width 106 height 21
click at [396, 266] on link "User Roles" at bounding box center [406, 263] width 221 height 30
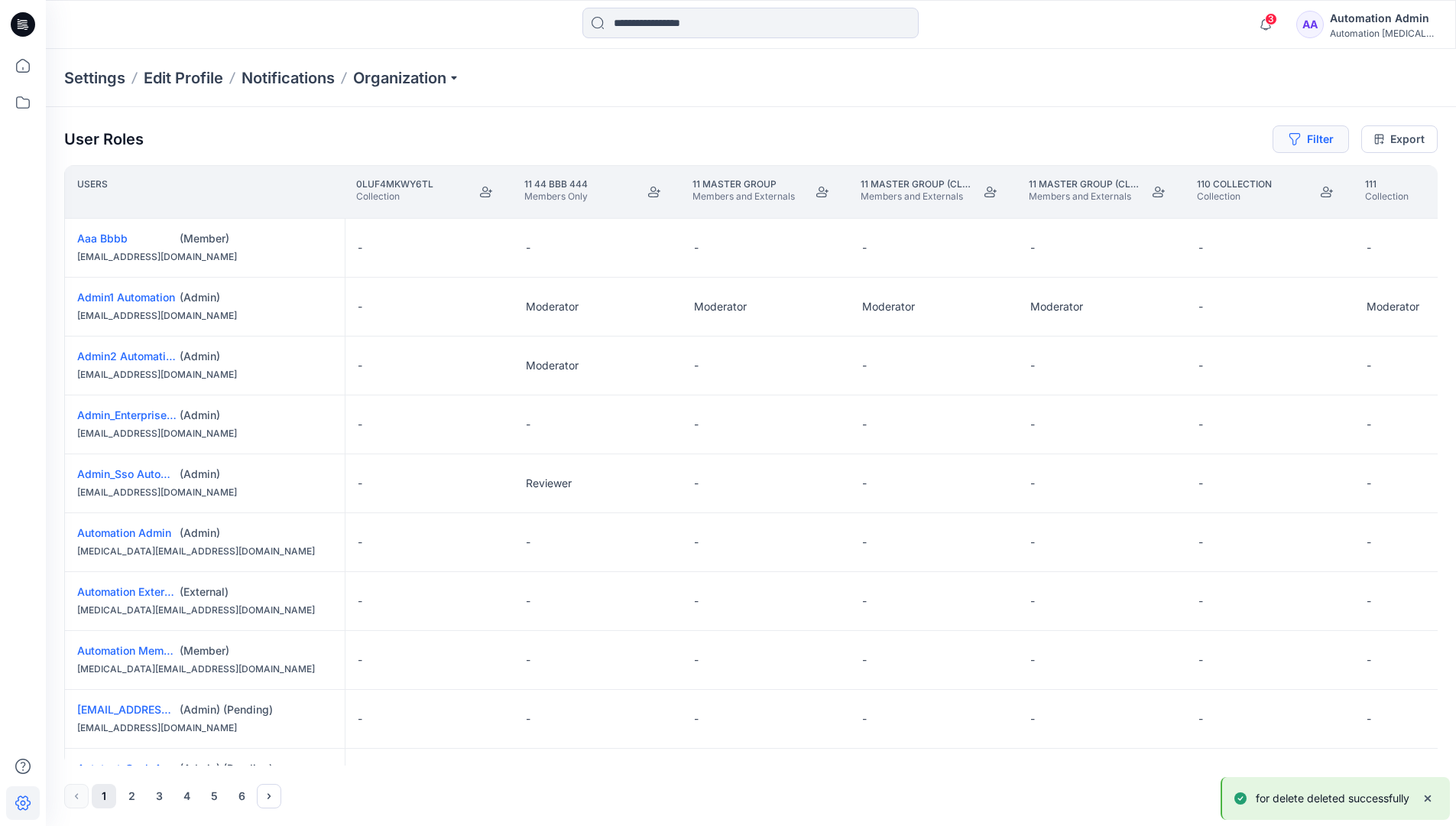
click at [1305, 144] on button "Filter" at bounding box center [1311, 139] width 76 height 28
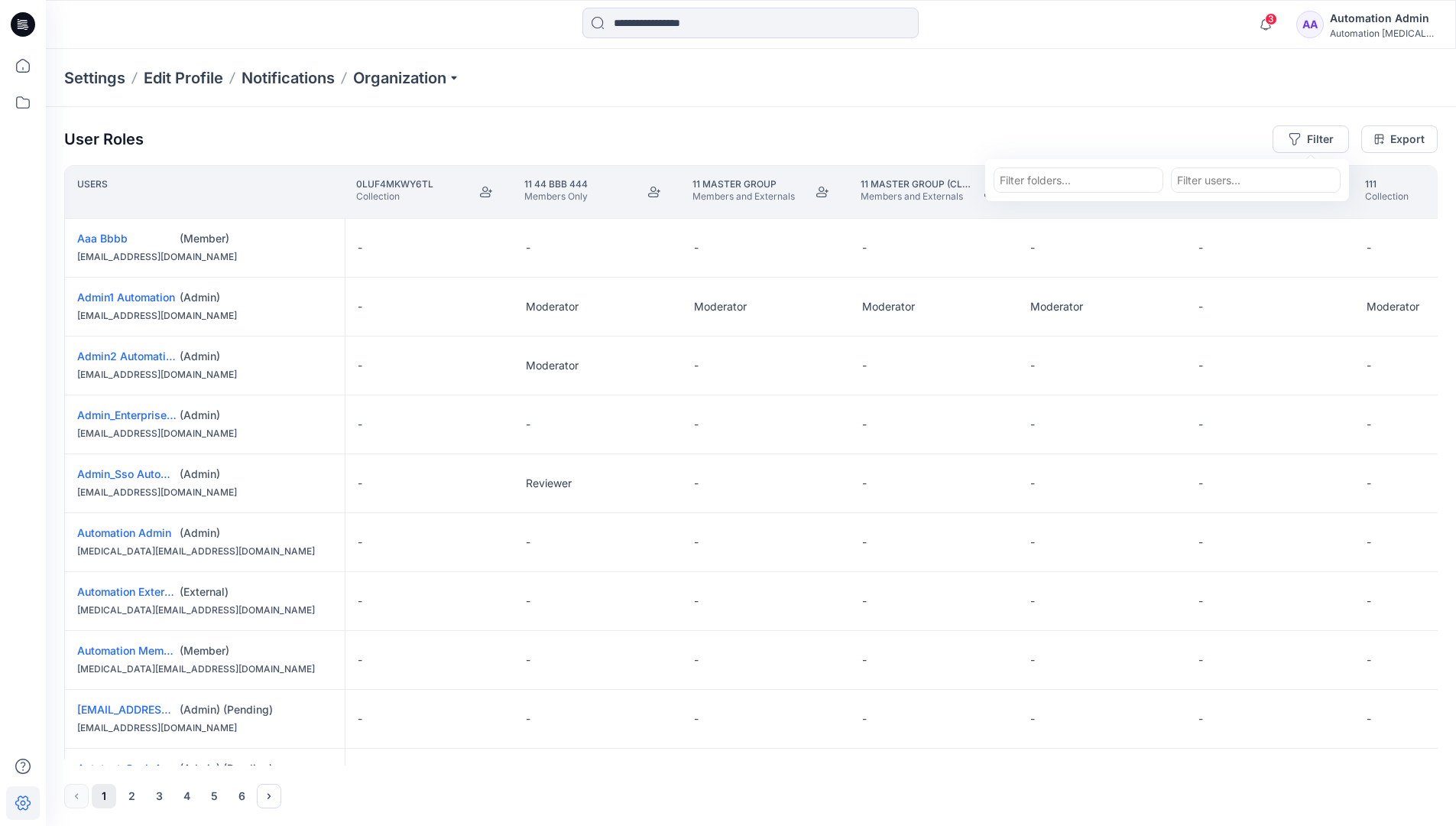
click at [1053, 174] on div at bounding box center [1078, 180] width 157 height 19
click at [1066, 209] on div "No Results" at bounding box center [1036, 215] width 86 height 29
type input "**********"
click at [1198, 100] on div "Settings Edit Profile Notifications Organization" at bounding box center [751, 77] width 1410 height 58
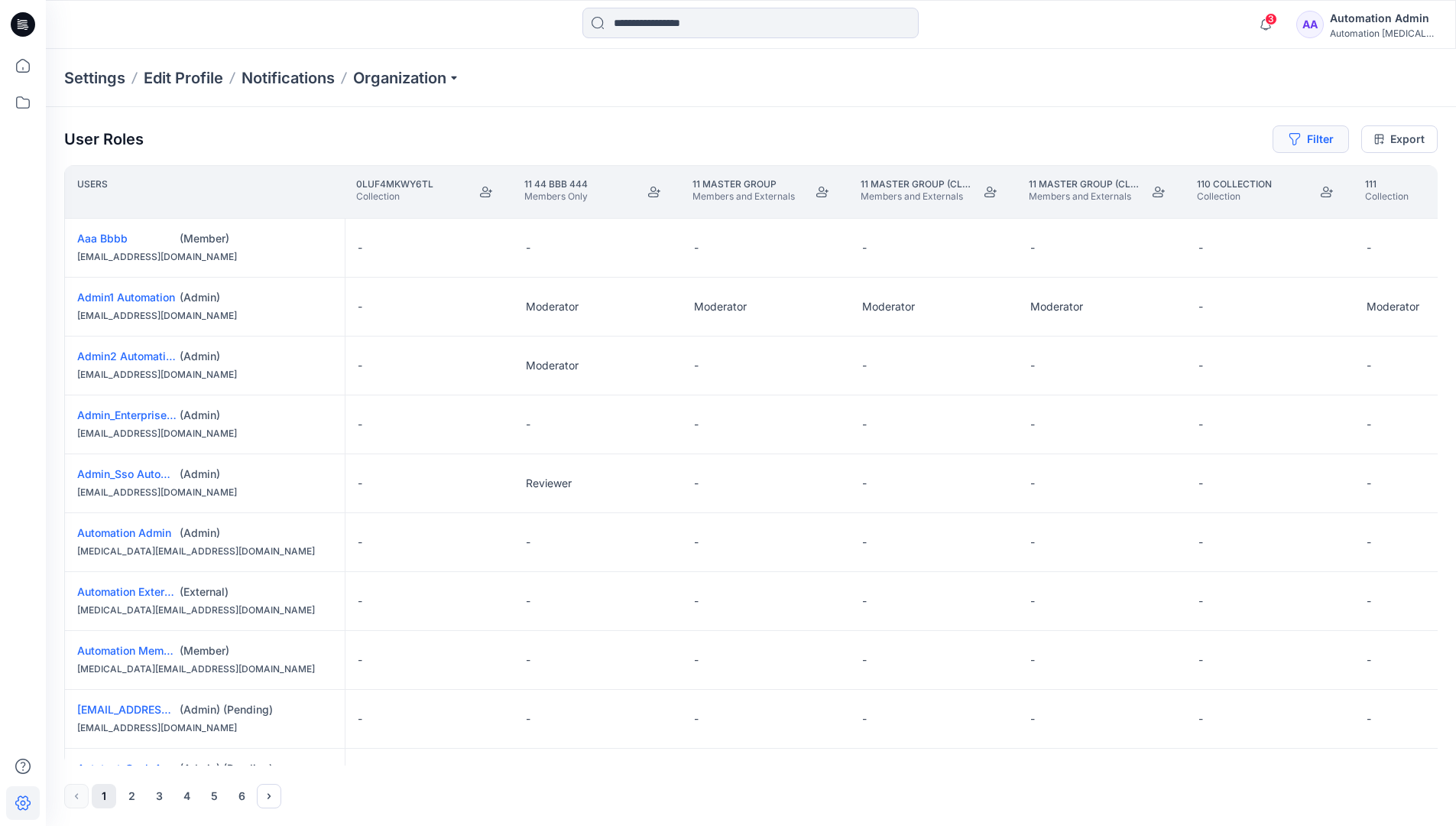
click at [1326, 136] on button "Filter" at bounding box center [1311, 139] width 76 height 28
click at [1097, 175] on div at bounding box center [1078, 180] width 157 height 19
type input "***"
click at [1104, 210] on div "Loading..." at bounding box center [1078, 215] width 168 height 34
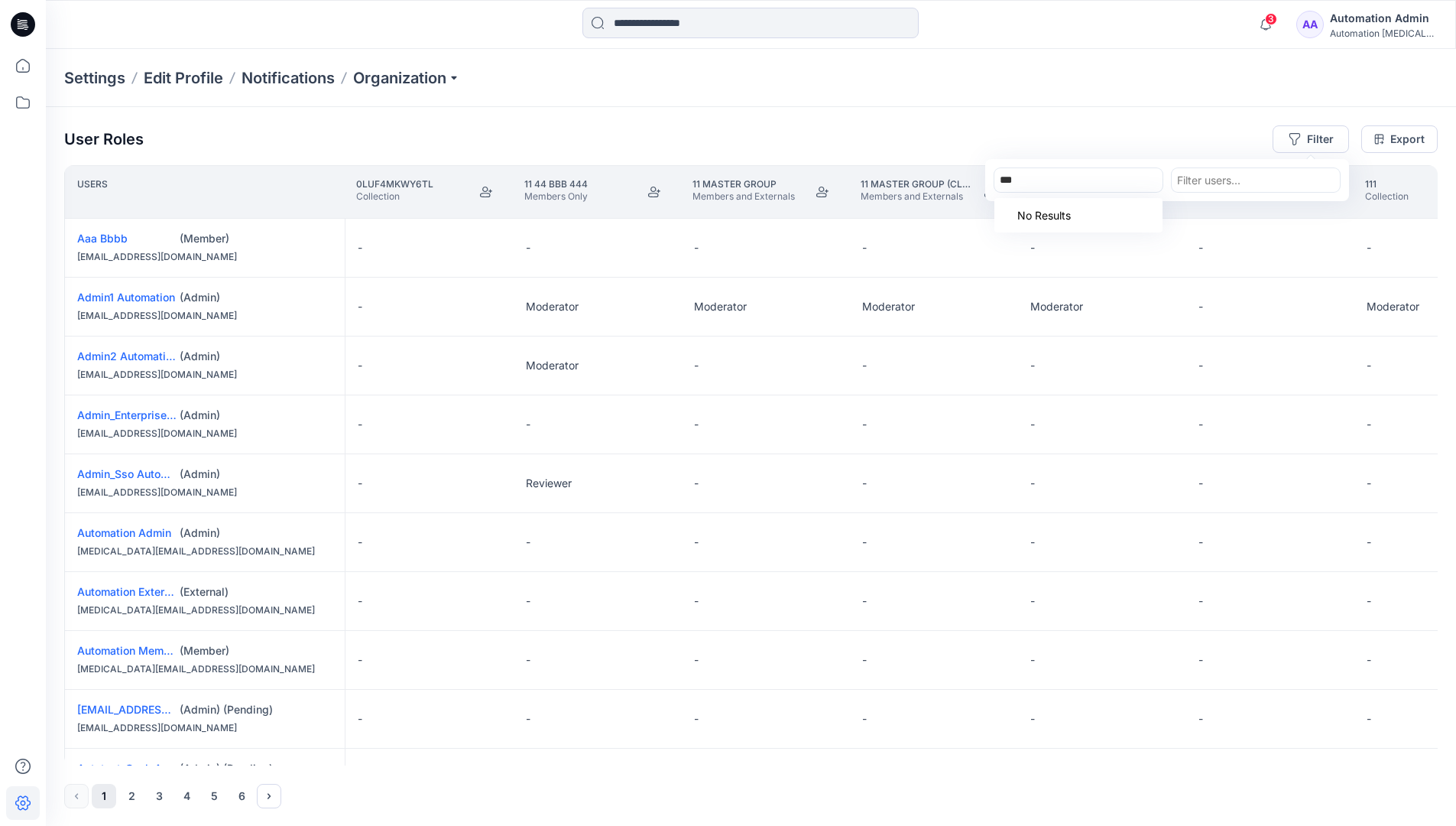
click at [1105, 180] on div "***" at bounding box center [1078, 180] width 157 height 19
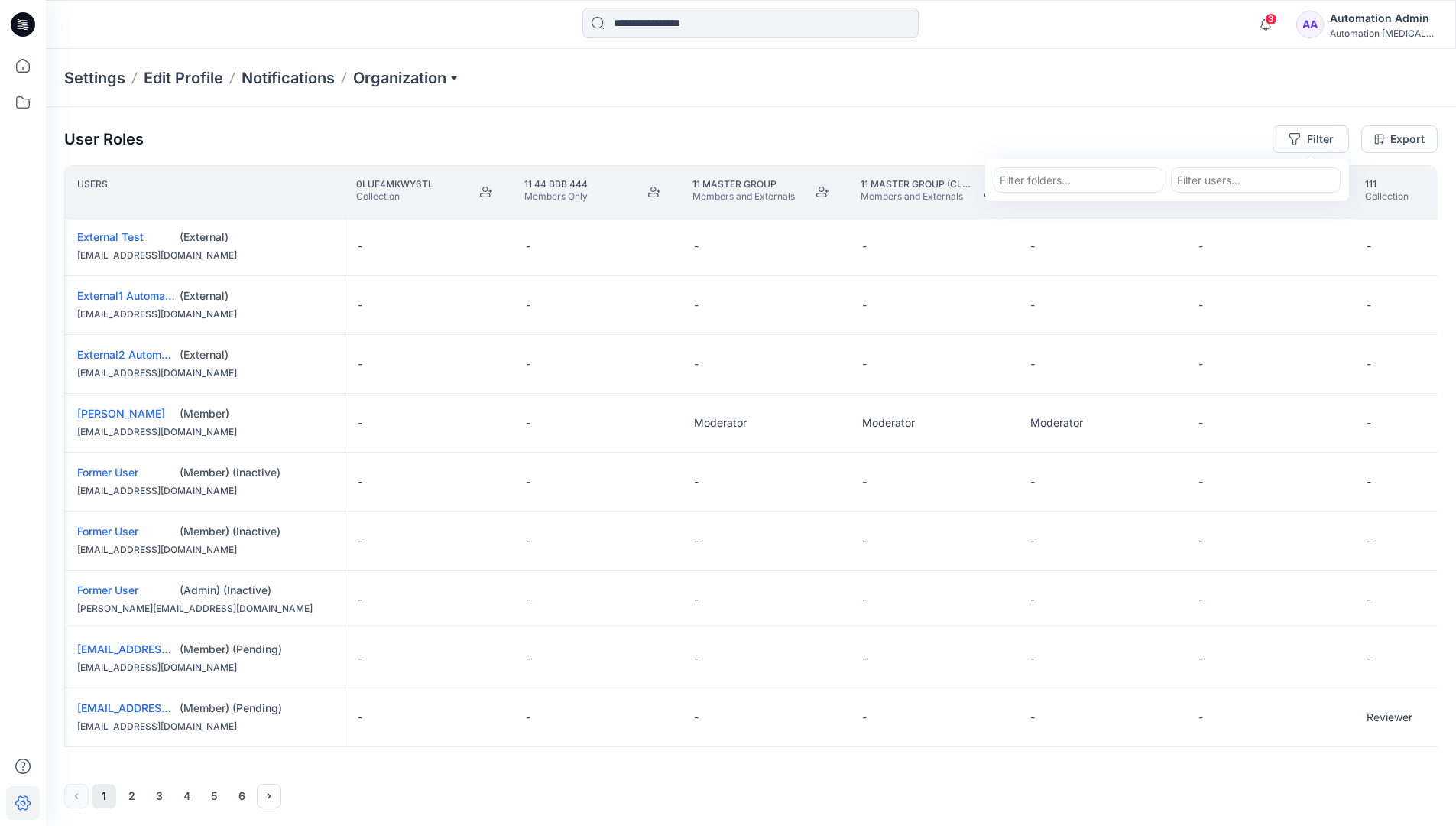
click at [1414, 11] on div "Automation Admin" at bounding box center [1383, 18] width 107 height 18
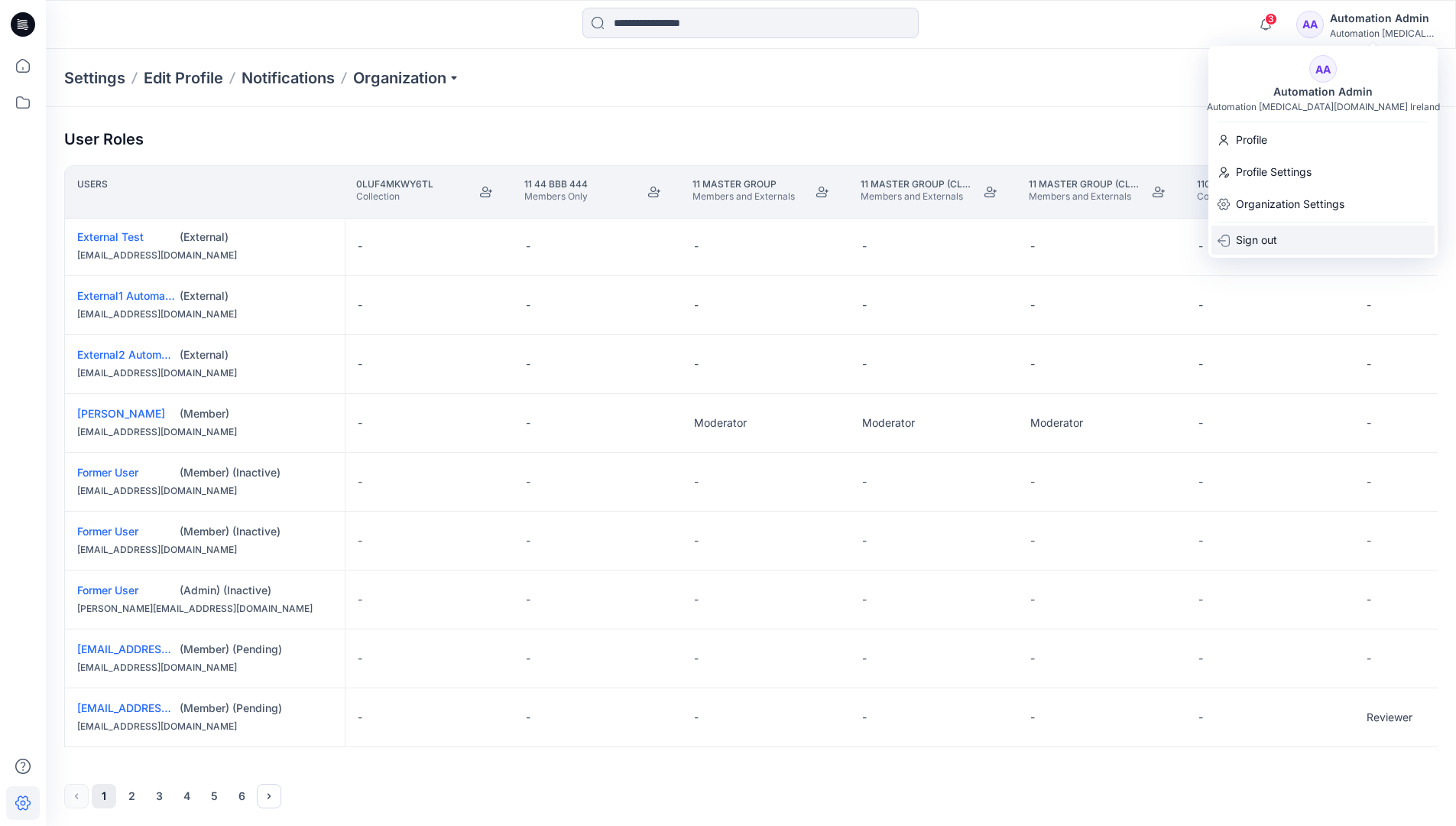
click at [1296, 241] on div "Sign out" at bounding box center [1323, 240] width 223 height 29
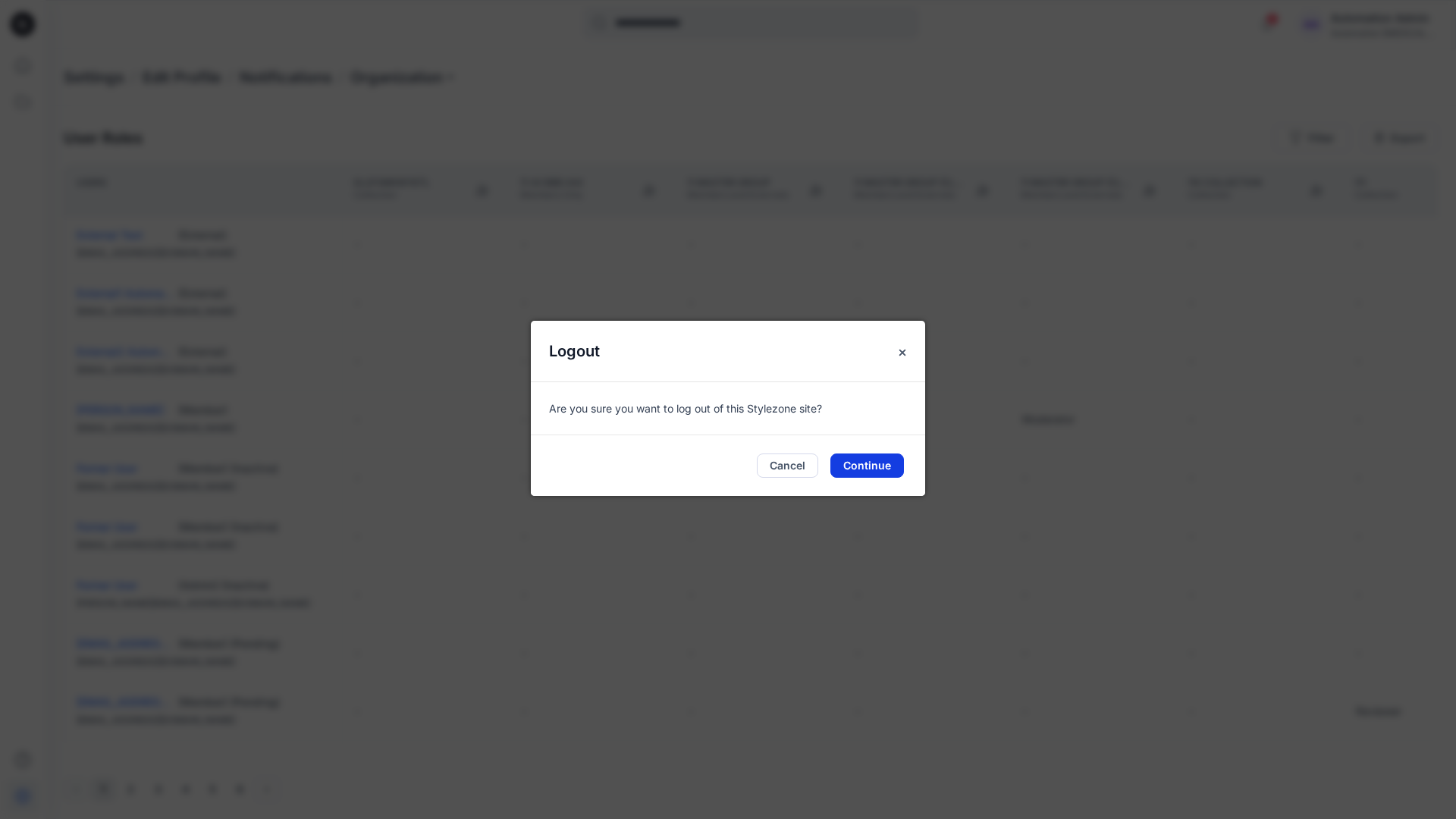
click at [893, 457] on button "Continue" at bounding box center [867, 466] width 74 height 25
